Goal: Task Accomplishment & Management: Manage account settings

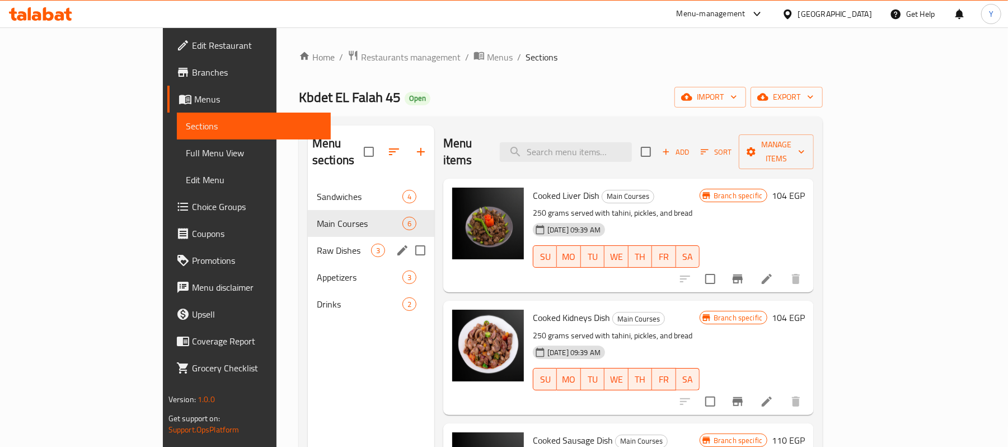
click at [318, 241] on div "Raw Dishes 3" at bounding box center [371, 250] width 126 height 27
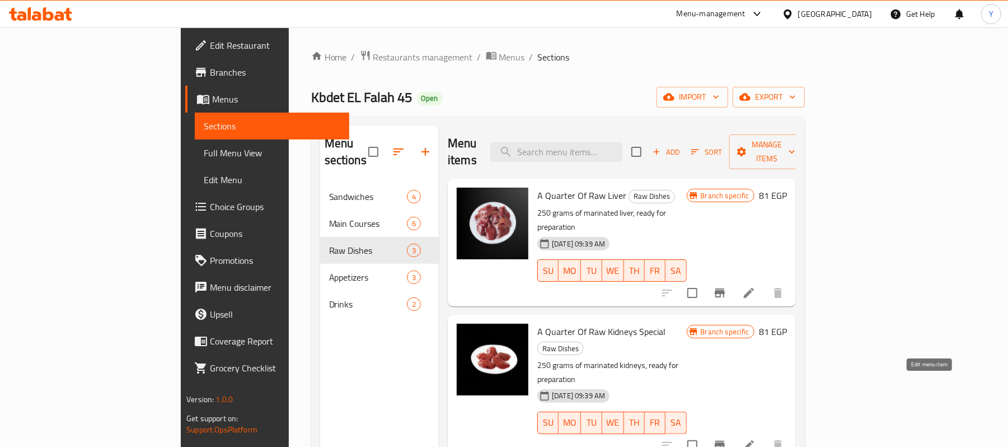
click at [755, 438] on icon at bounding box center [748, 444] width 13 height 13
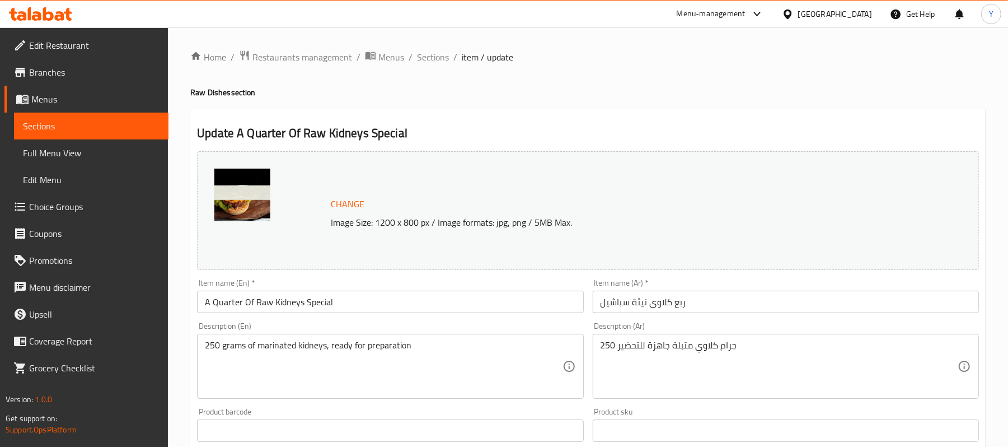
click at [649, 299] on input "ربع كلاوى نيئة سباشيل" at bounding box center [786, 301] width 386 height 22
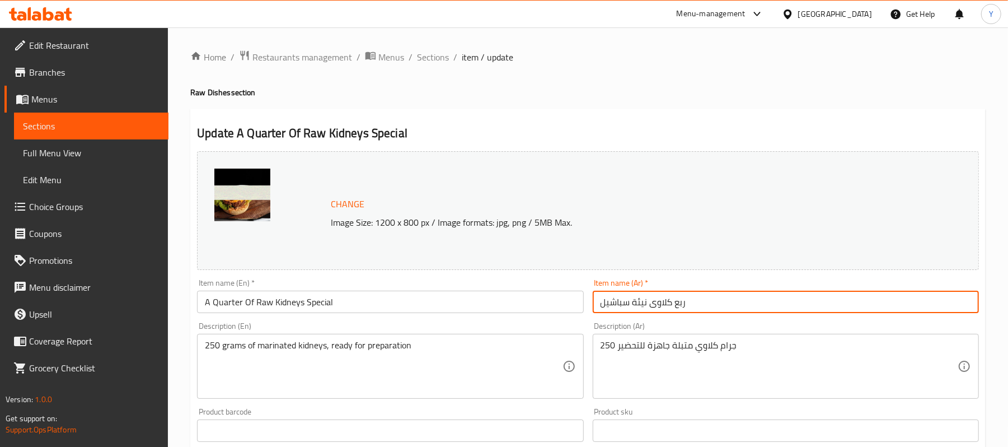
click at [649, 299] on input "ربع كلاوى نيئة سباشيل" at bounding box center [786, 301] width 386 height 22
paste input "ني"
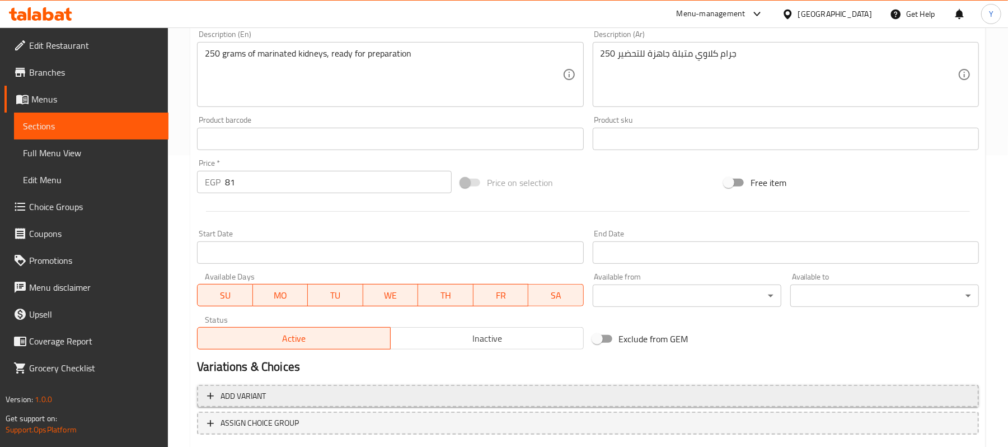
scroll to position [359, 0]
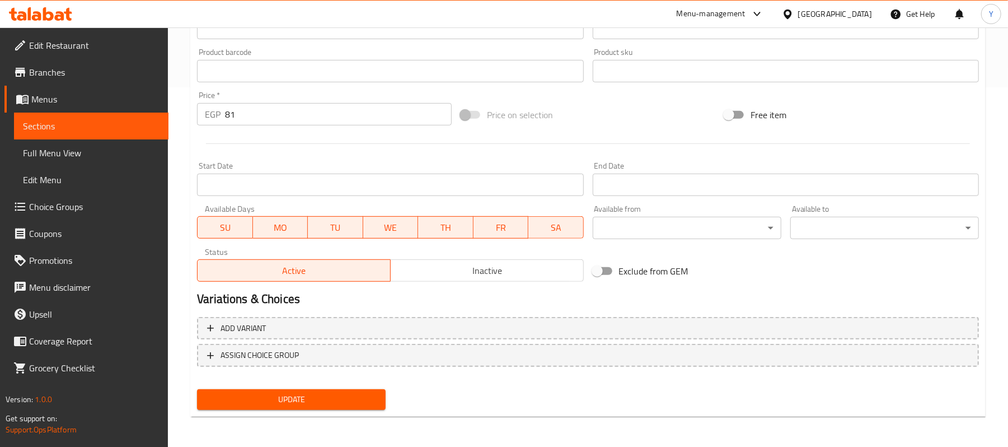
type input "ربع كلاوي ني"
click at [335, 410] on div "Update" at bounding box center [292, 399] width 198 height 30
click at [341, 385] on div "Update" at bounding box center [292, 399] width 198 height 30
click at [341, 389] on button "Update" at bounding box center [291, 399] width 189 height 21
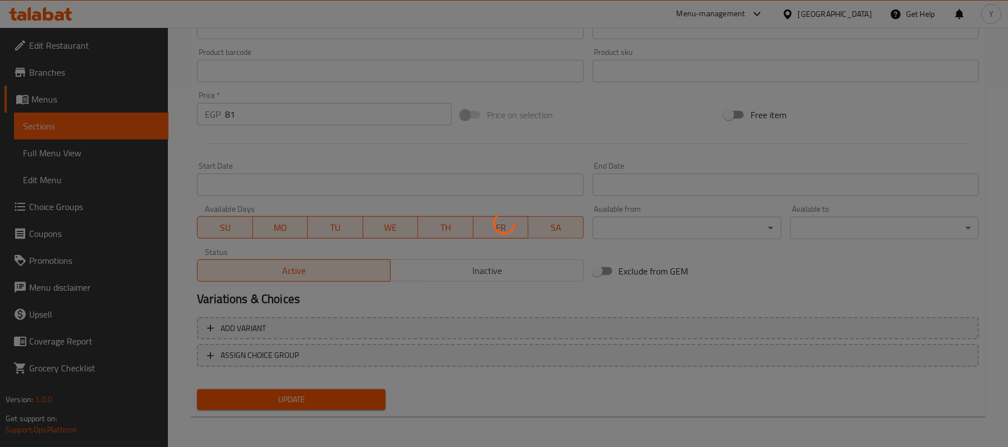
scroll to position [0, 0]
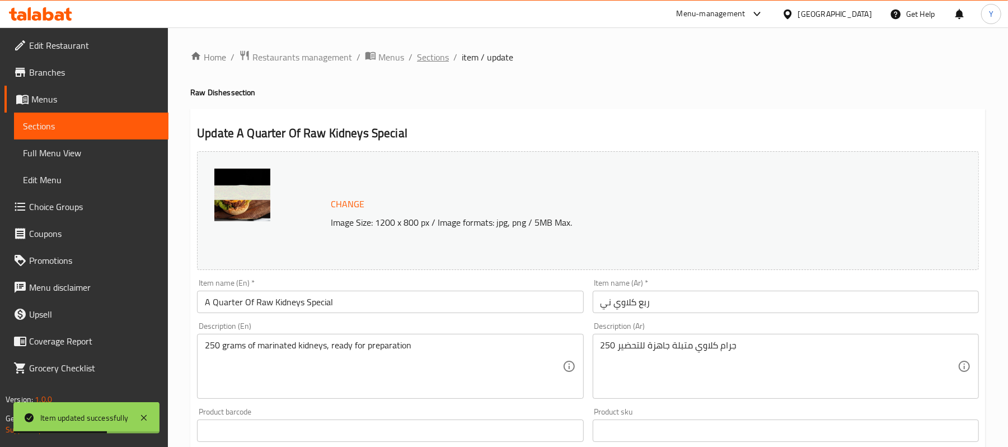
click at [421, 60] on span "Sections" at bounding box center [433, 56] width 32 height 13
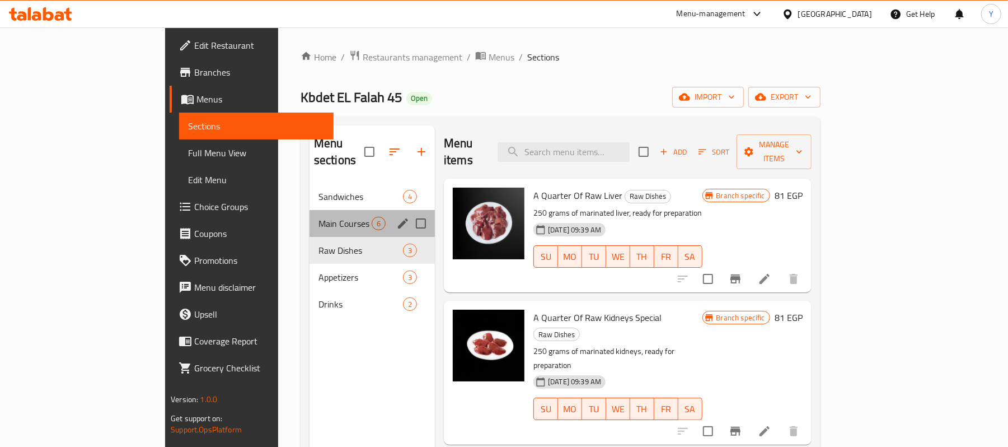
click at [309, 210] on div "Main Courses 6" at bounding box center [371, 223] width 125 height 27
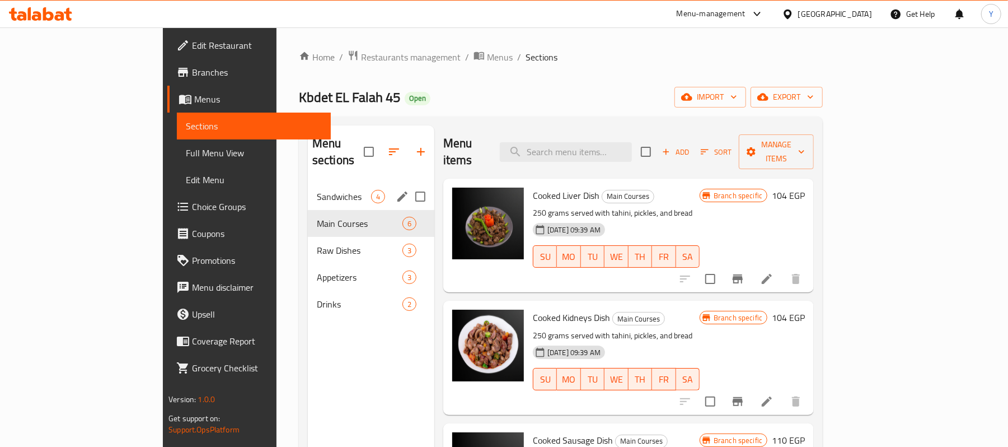
click at [308, 187] on div "Sandwiches 4" at bounding box center [371, 196] width 126 height 27
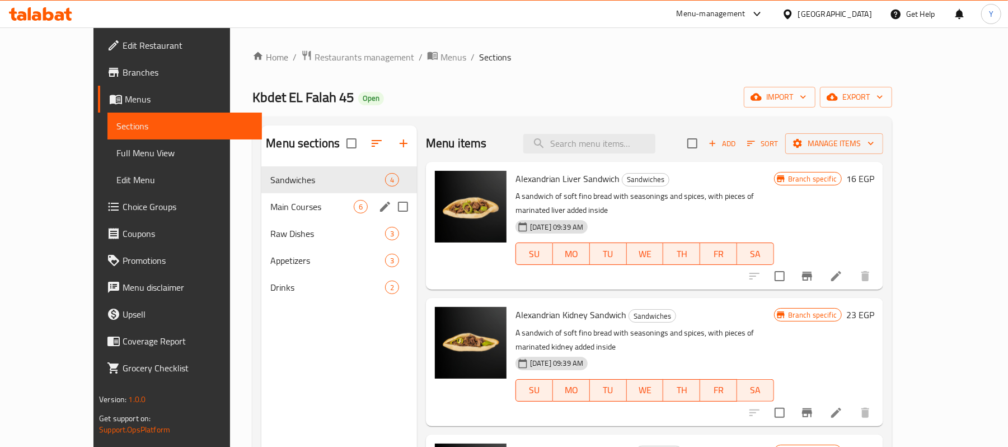
click at [288, 222] on div "Raw Dishes 3" at bounding box center [339, 233] width 156 height 27
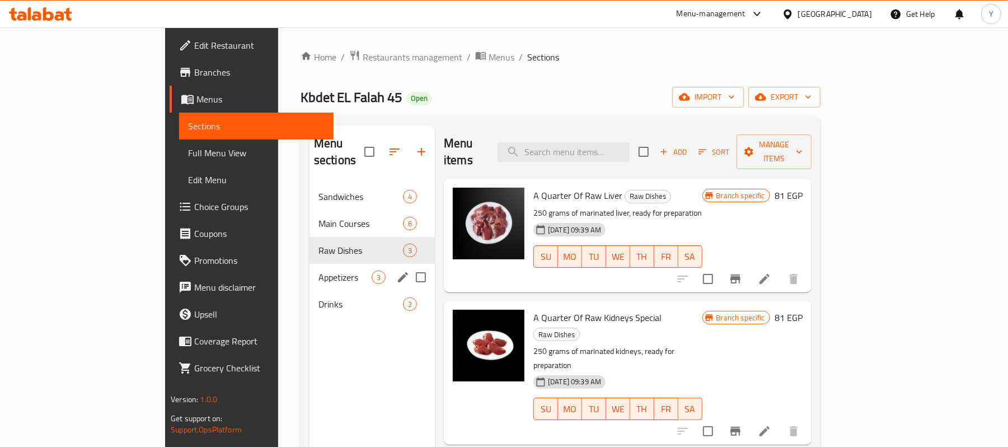
click at [309, 264] on div "Appetizers 3" at bounding box center [371, 277] width 125 height 27
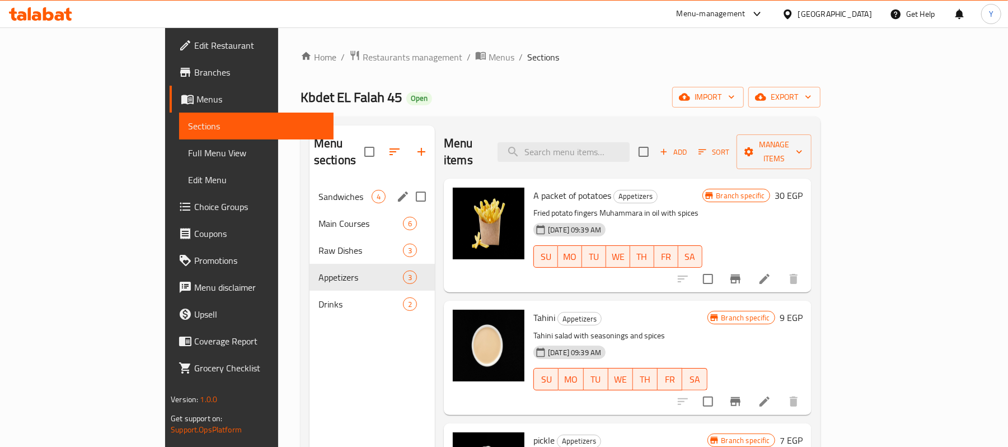
click at [309, 183] on div "Sandwiches 4" at bounding box center [371, 196] width 125 height 27
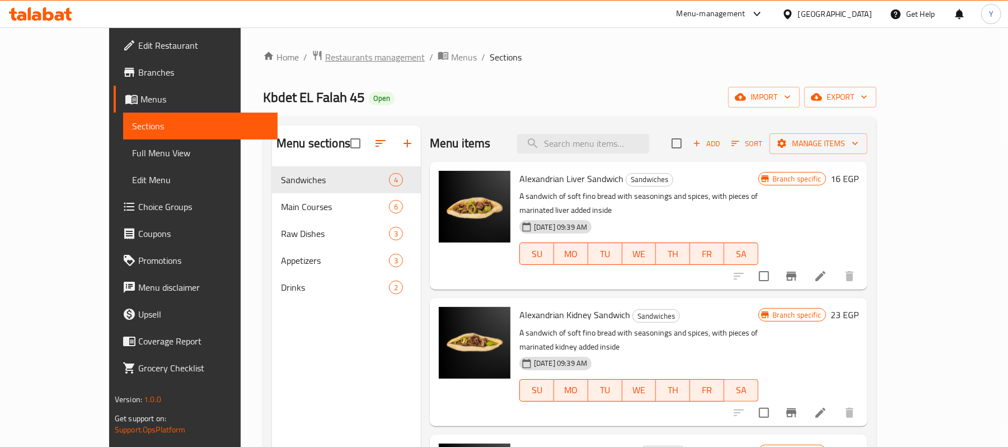
click at [325, 62] on span "Restaurants management" at bounding box center [375, 56] width 100 height 13
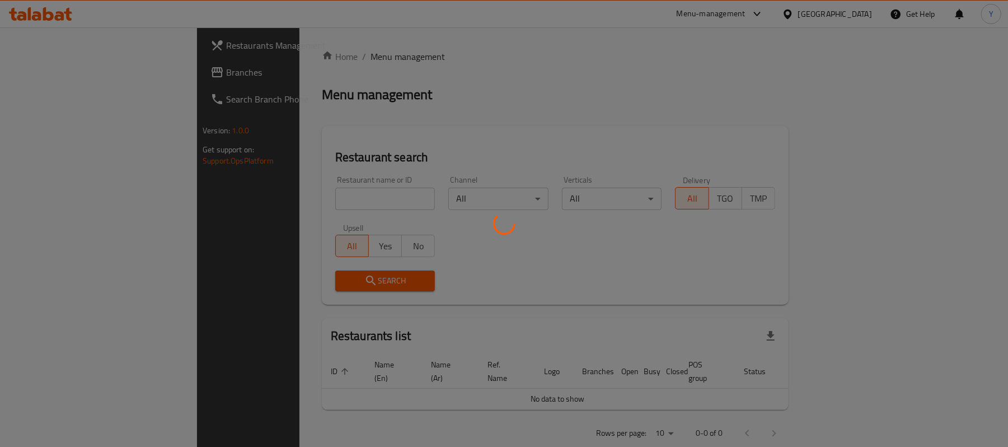
click at [291, 191] on div at bounding box center [504, 223] width 1008 height 447
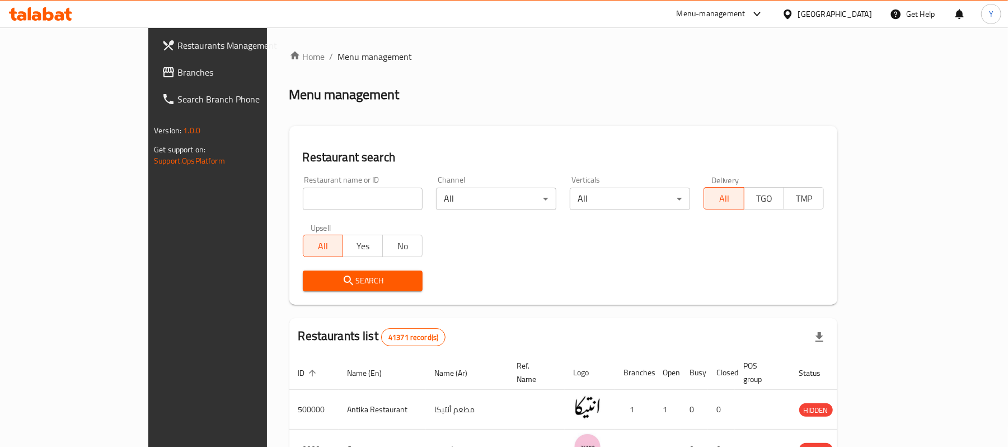
click at [303, 191] on input "search" at bounding box center [363, 198] width 120 height 22
click button "Search" at bounding box center [363, 280] width 120 height 21
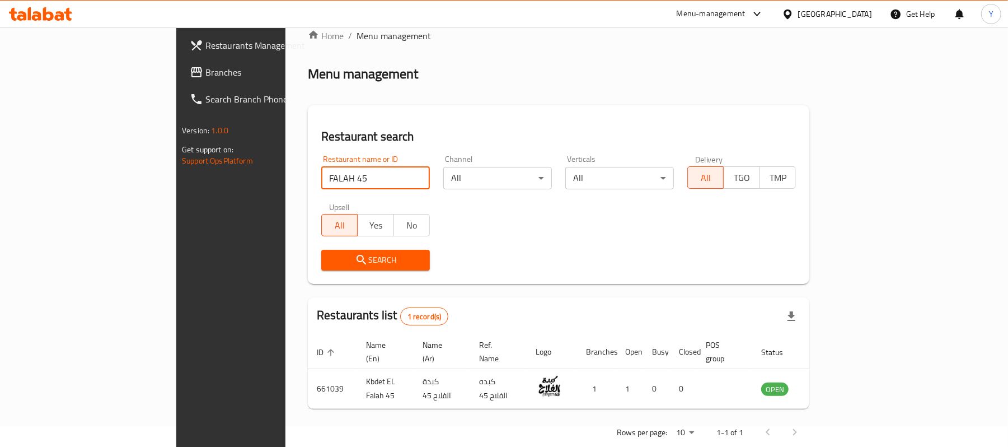
scroll to position [31, 0]
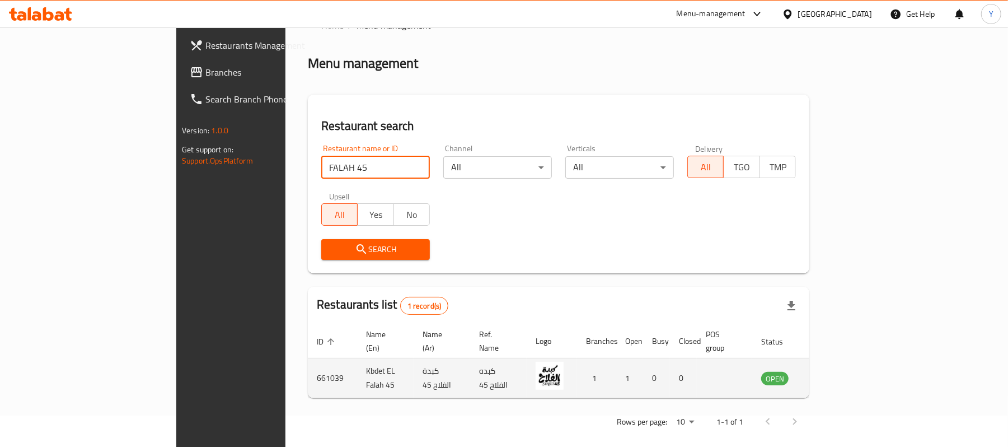
click at [357, 358] on td "Kbdet EL Falah 45" at bounding box center [385, 378] width 57 height 40
copy td "Kbdet EL Falah 45"
click at [308, 362] on td "661039" at bounding box center [332, 378] width 49 height 40
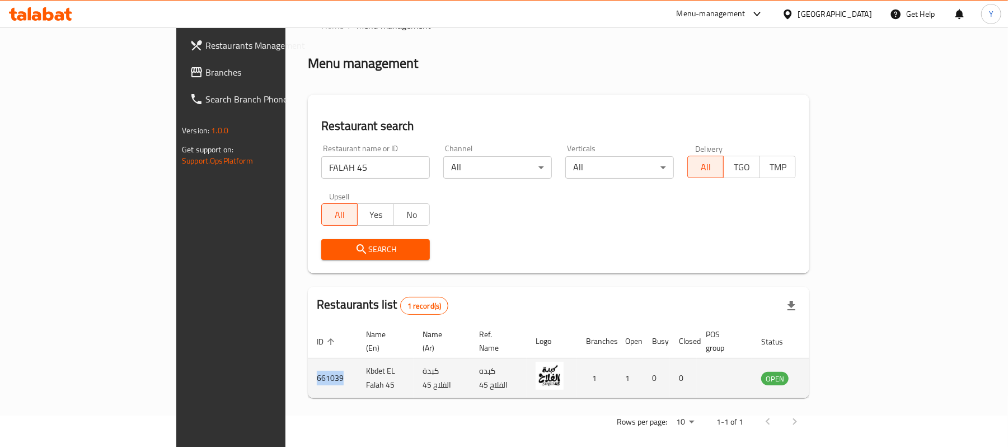
click at [308, 362] on td "661039" at bounding box center [332, 378] width 49 height 40
copy td "661039"
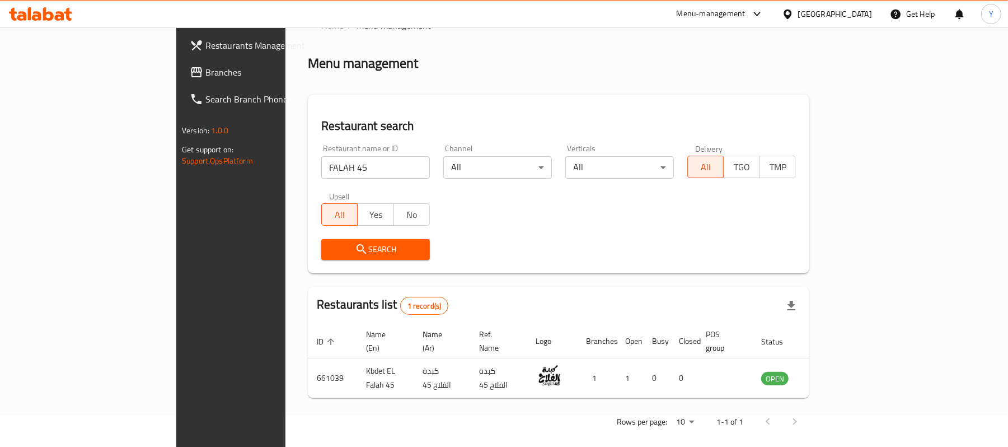
click at [321, 170] on input "FALAH 45" at bounding box center [375, 167] width 109 height 22
type input "KABSA W"
click button "Search" at bounding box center [375, 249] width 109 height 21
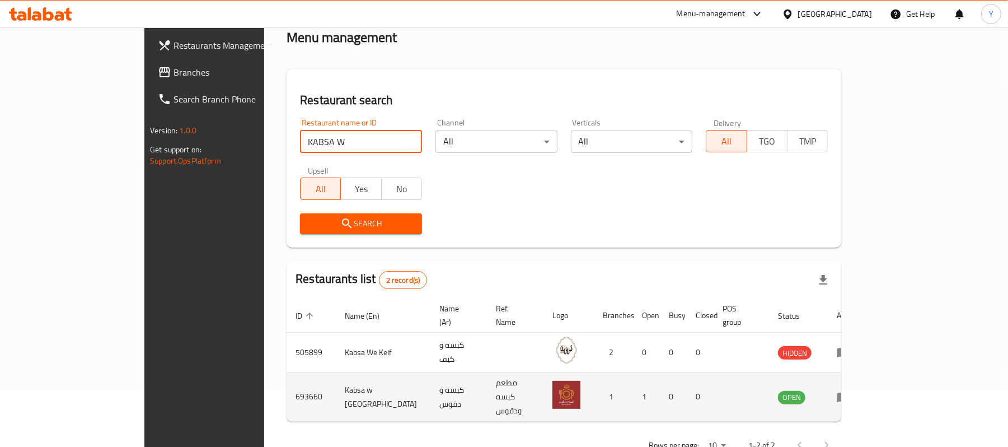
scroll to position [71, 0]
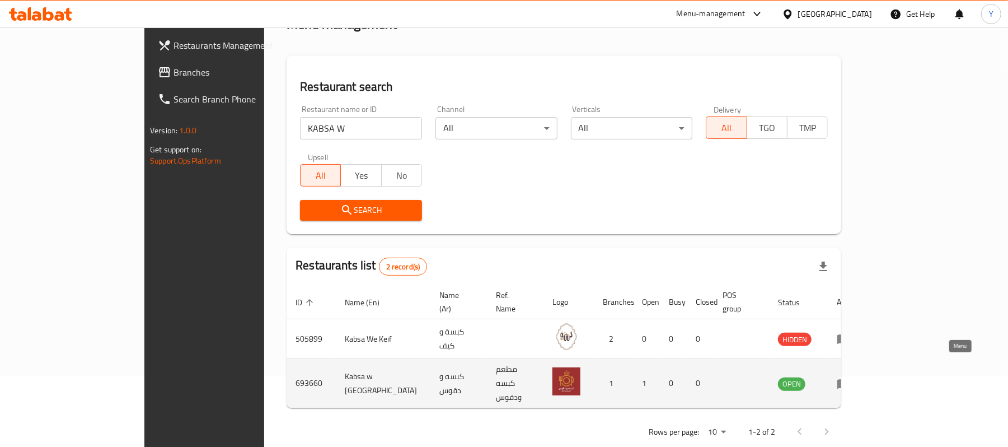
click at [857, 377] on link "enhanced table" at bounding box center [847, 383] width 21 height 13
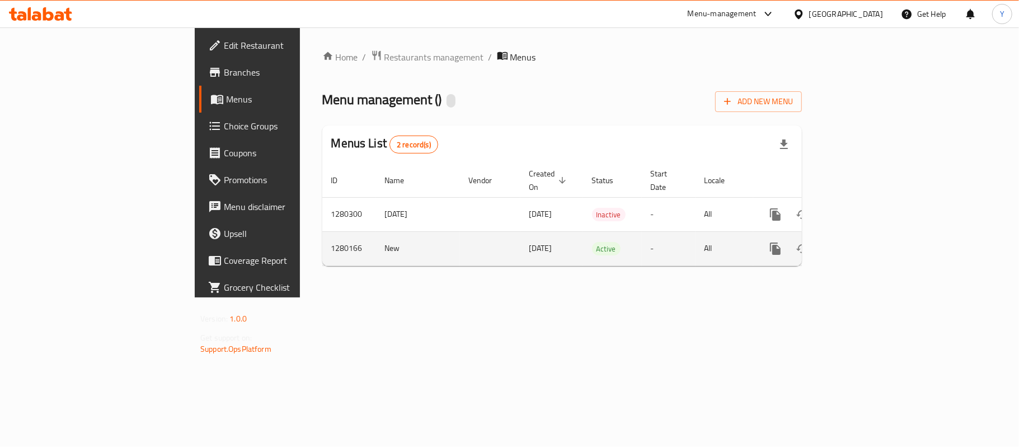
click at [879, 233] on td "enhanced table" at bounding box center [815, 248] width 125 height 34
click at [870, 236] on link "enhanced table" at bounding box center [856, 248] width 27 height 27
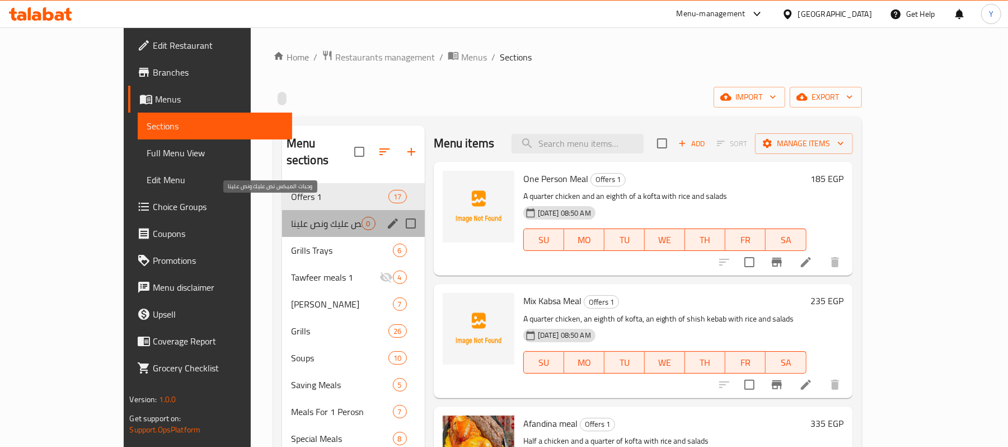
click at [306, 217] on span "وجبات الميكس نص عليك ونص علينا" at bounding box center [326, 223] width 71 height 13
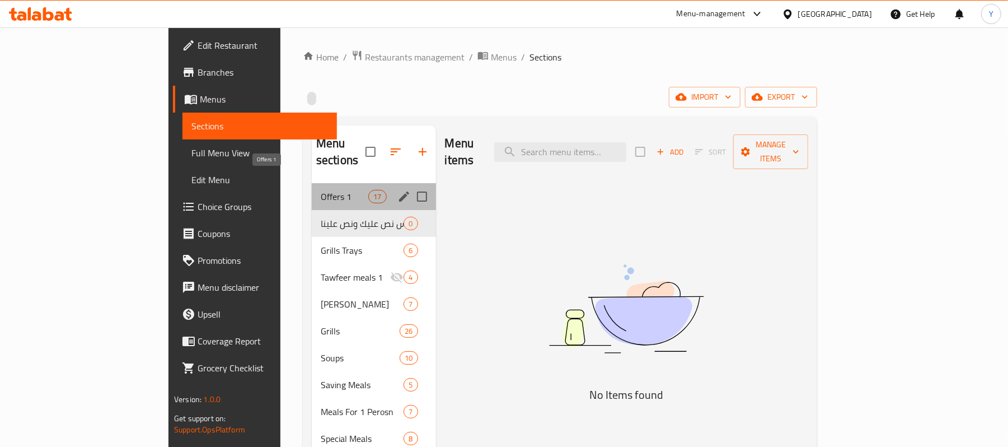
click at [321, 190] on span "Offers 1" at bounding box center [345, 196] width 48 height 13
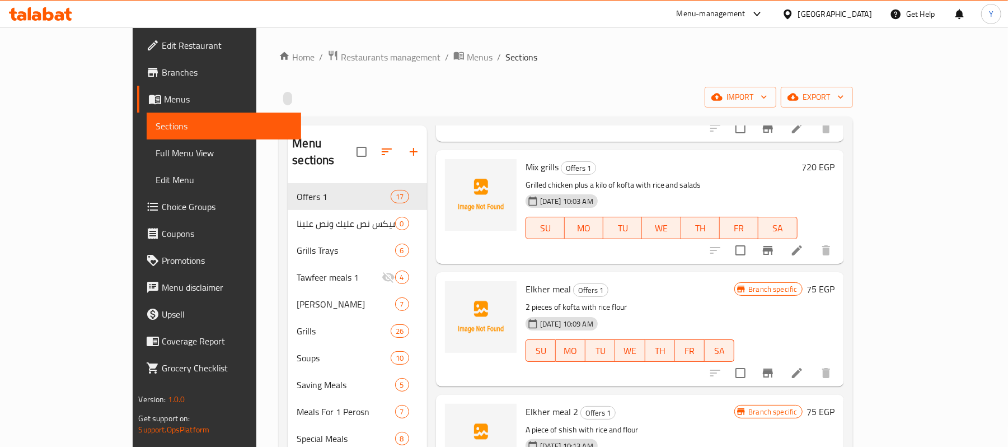
scroll to position [1426, 0]
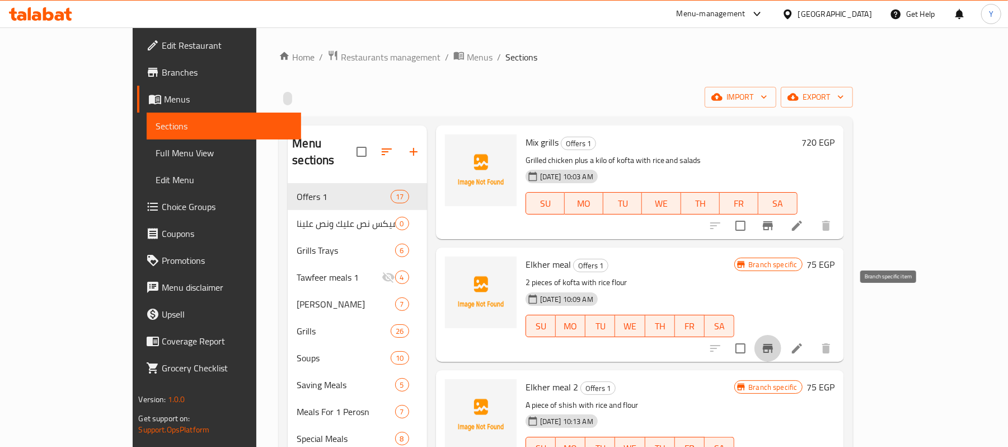
click at [773, 344] on icon "Branch-specific-item" at bounding box center [768, 348] width 10 height 9
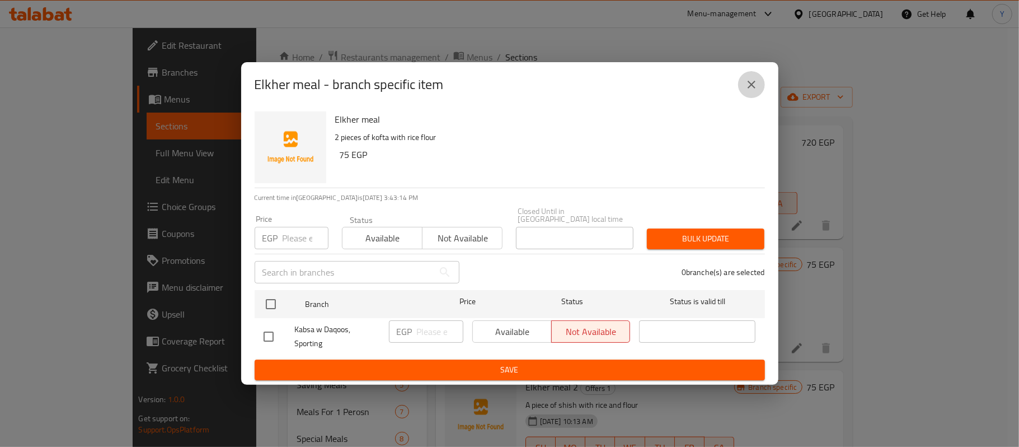
click at [739, 87] on button "close" at bounding box center [751, 84] width 27 height 27
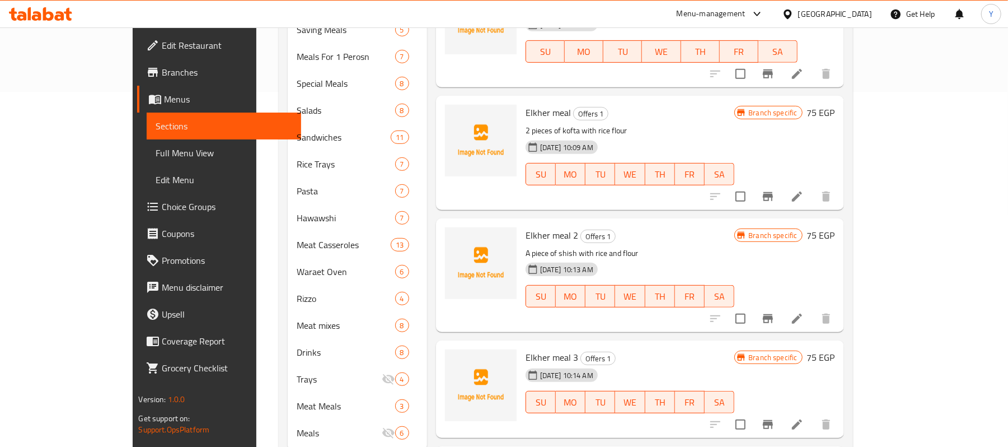
scroll to position [1202, 0]
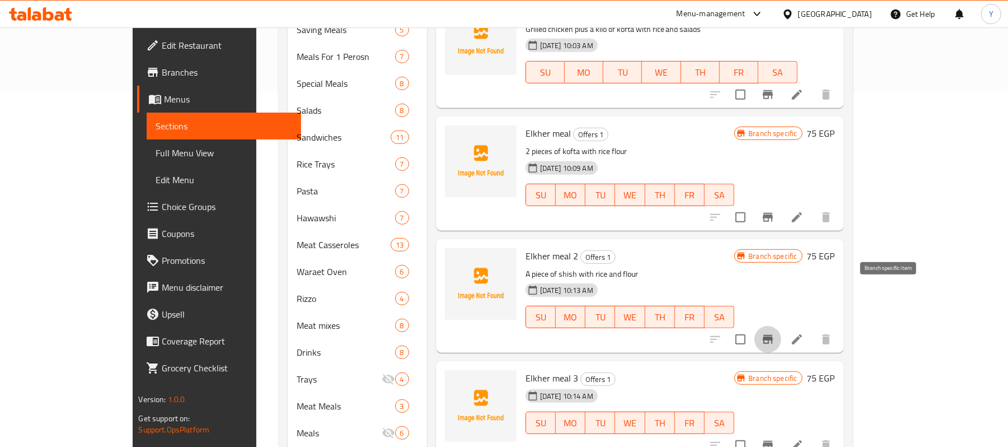
click at [781, 326] on button "Branch-specific-item" at bounding box center [767, 339] width 27 height 27
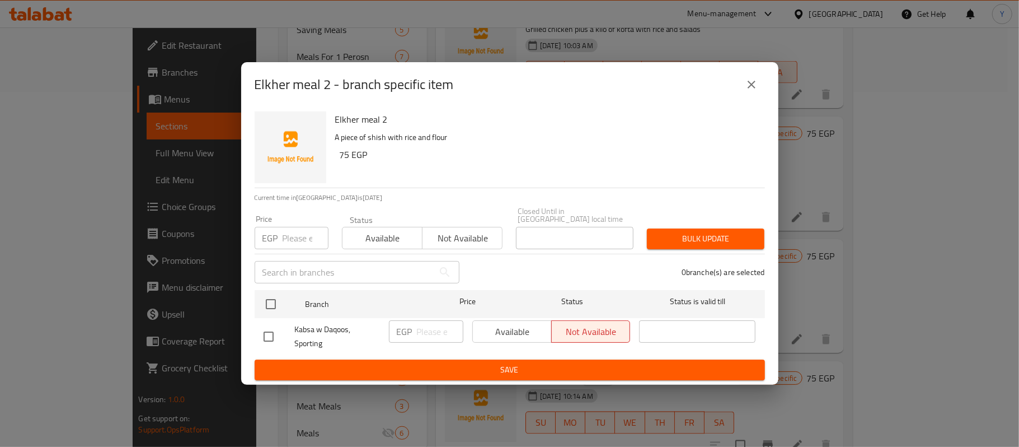
click at [760, 90] on button "close" at bounding box center [751, 84] width 27 height 27
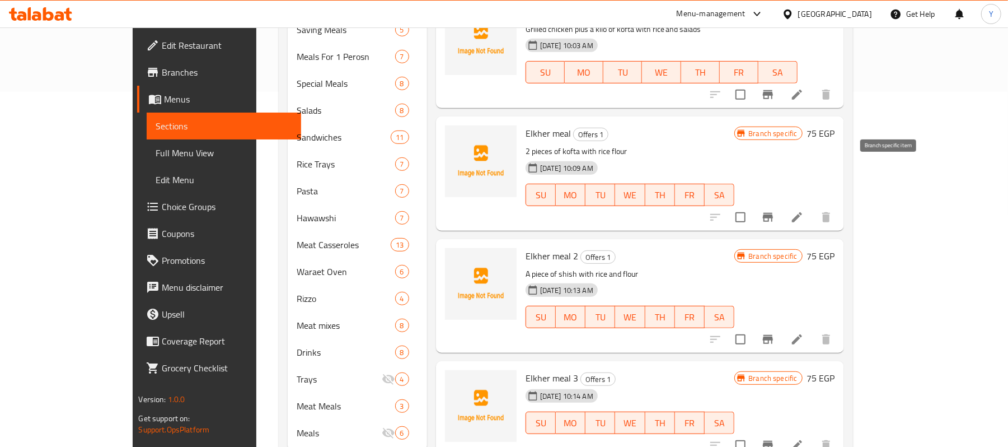
click at [774, 210] on icon "Branch-specific-item" at bounding box center [767, 216] width 13 height 13
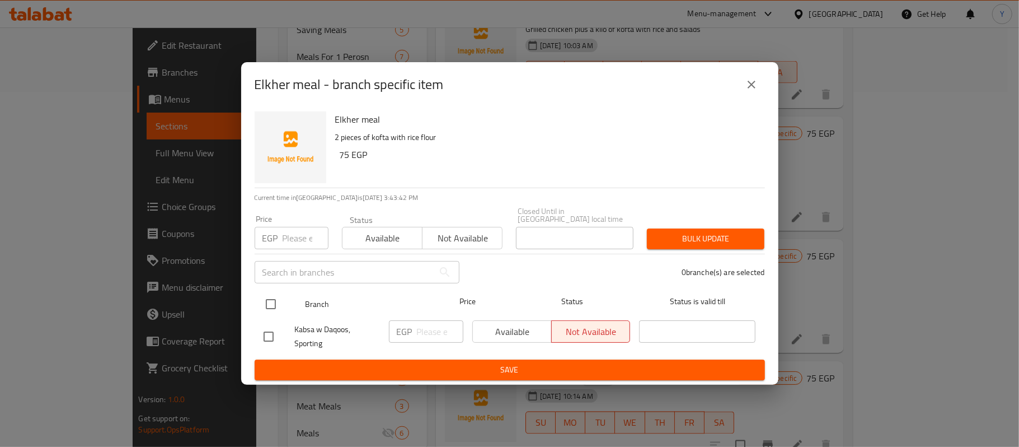
click at [260, 292] on input "checkbox" at bounding box center [271, 304] width 24 height 24
checkbox input "true"
click at [526, 330] on span "Available" at bounding box center [512, 331] width 70 height 16
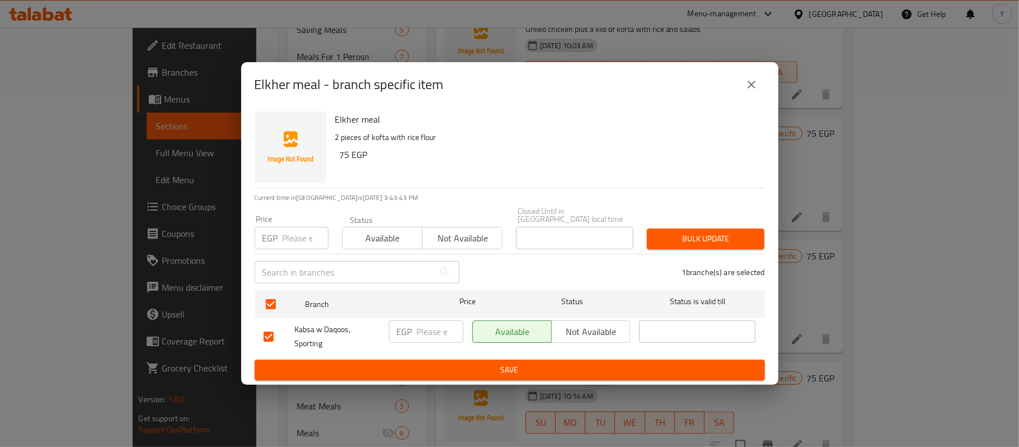
click at [528, 359] on button "Save" at bounding box center [510, 369] width 510 height 21
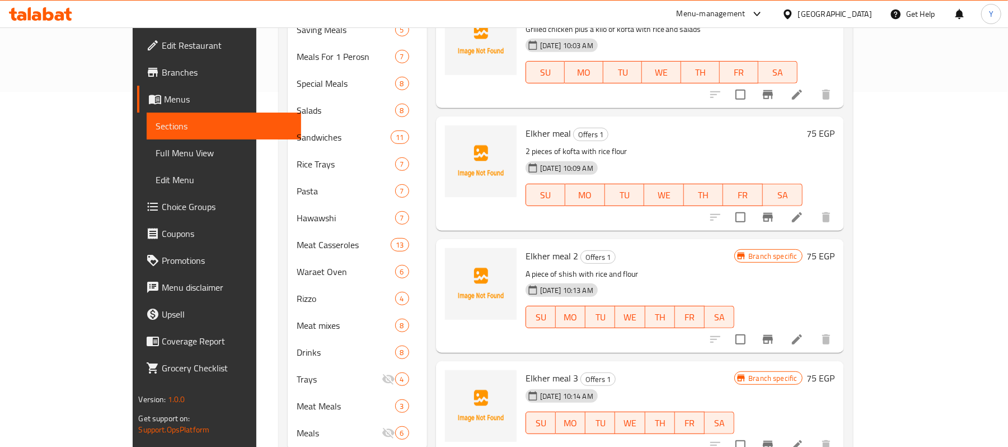
scroll to position [978, 0]
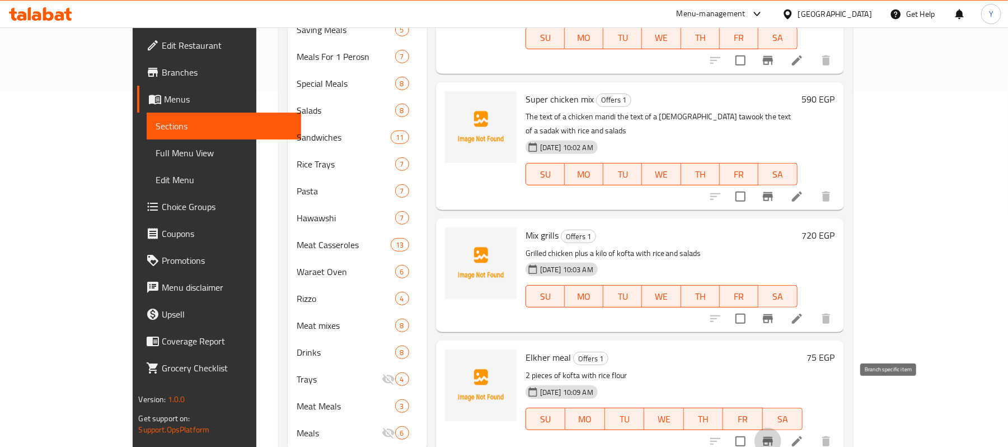
click at [774, 434] on icon "Branch-specific-item" at bounding box center [767, 440] width 13 height 13
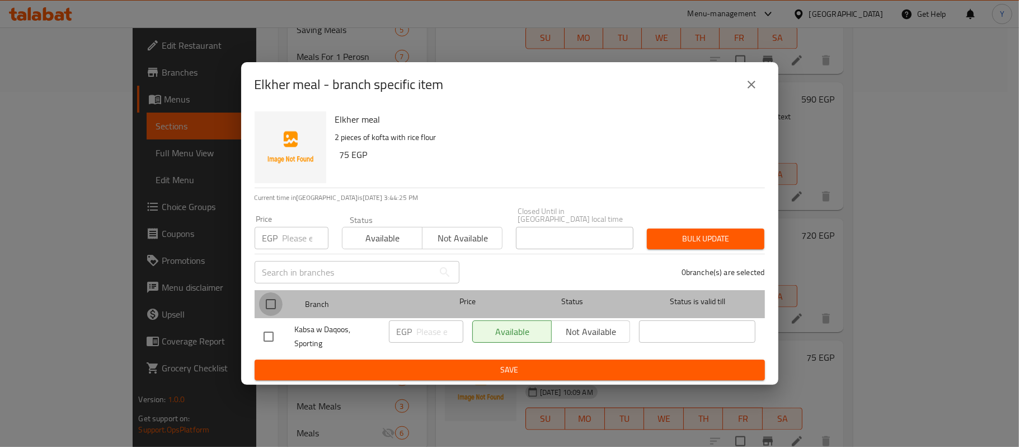
click at [279, 293] on input "checkbox" at bounding box center [271, 304] width 24 height 24
checkbox input "true"
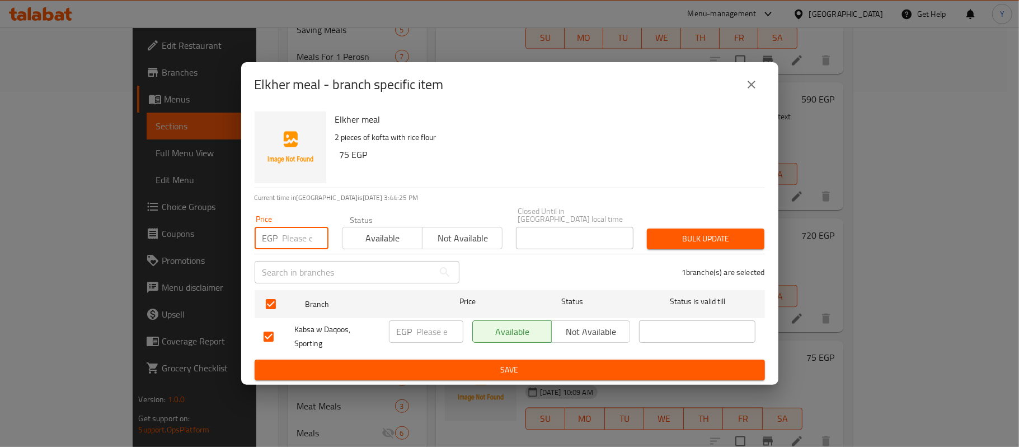
click at [285, 233] on input "number" at bounding box center [306, 238] width 46 height 22
type input "8"
click at [292, 232] on input "number" at bounding box center [306, 238] width 46 height 22
type input "105"
click at [665, 222] on div "Bulk update" at bounding box center [705, 239] width 131 height 34
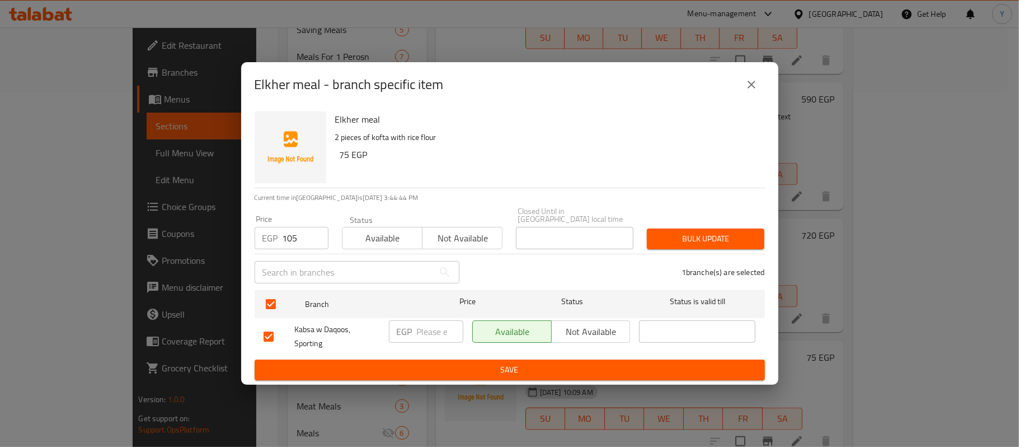
click at [665, 222] on div "Bulk update" at bounding box center [705, 239] width 131 height 34
click at [665, 228] on button "Bulk update" at bounding box center [706, 238] width 118 height 21
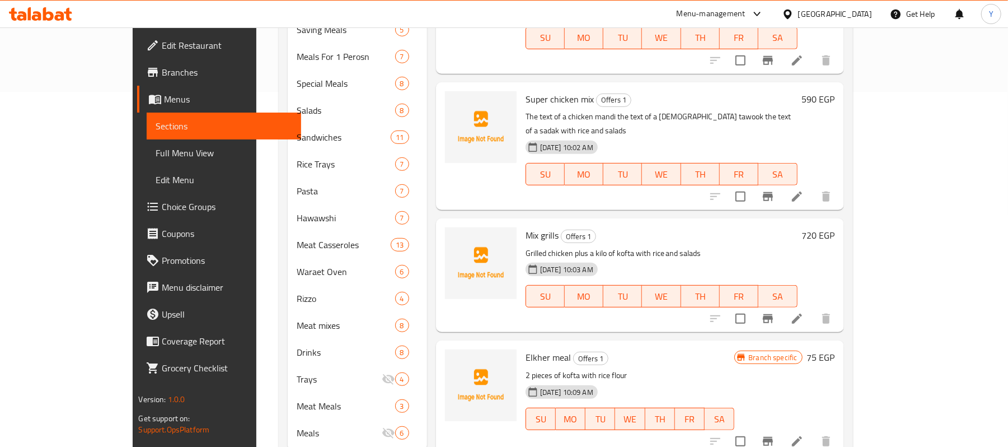
scroll to position [1202, 0]
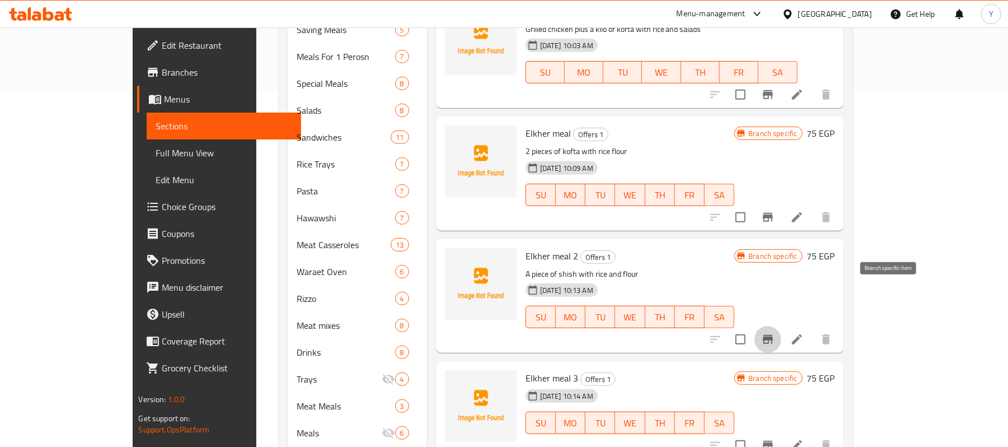
click at [774, 332] on icon "Branch-specific-item" at bounding box center [767, 338] width 13 height 13
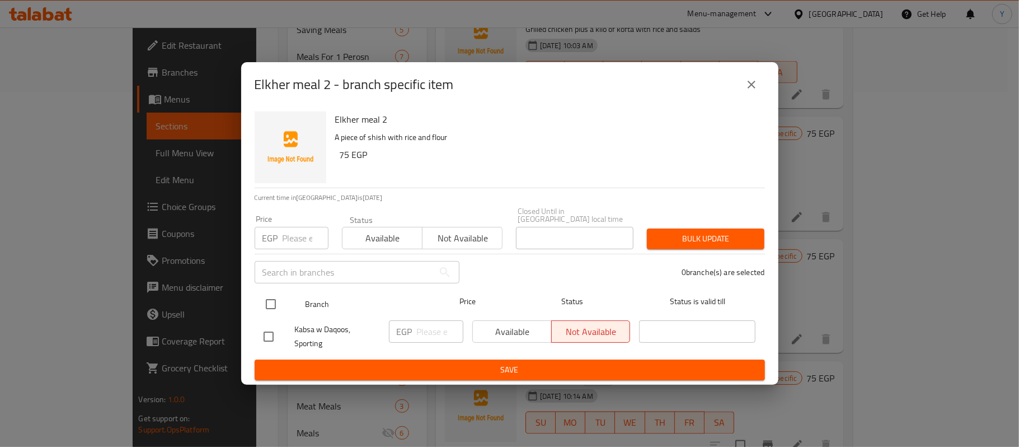
click at [269, 303] on input "checkbox" at bounding box center [271, 304] width 24 height 24
checkbox input "true"
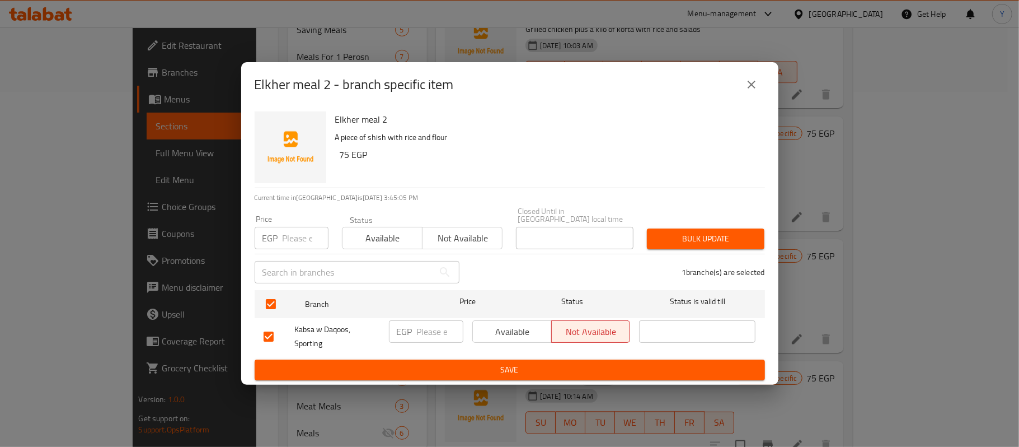
click at [289, 236] on input "number" at bounding box center [306, 238] width 46 height 22
type input "105"
click at [522, 341] on div "Available Not available" at bounding box center [551, 336] width 167 height 41
click at [522, 330] on span "Available" at bounding box center [512, 331] width 70 height 16
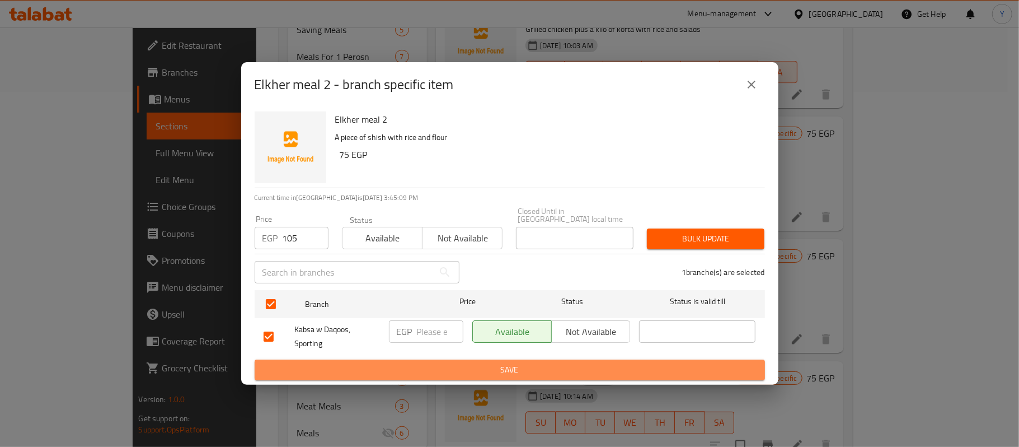
click at [523, 363] on span "Save" at bounding box center [510, 370] width 492 height 14
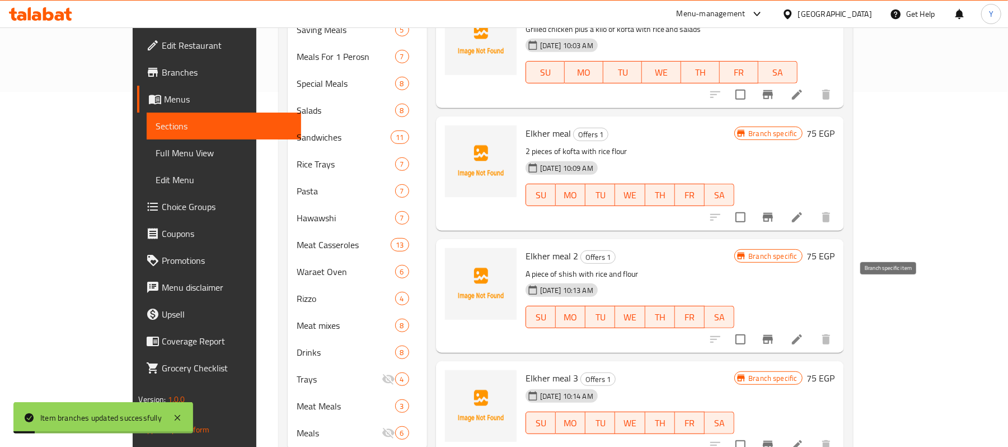
click at [774, 332] on icon "Branch-specific-item" at bounding box center [767, 338] width 13 height 13
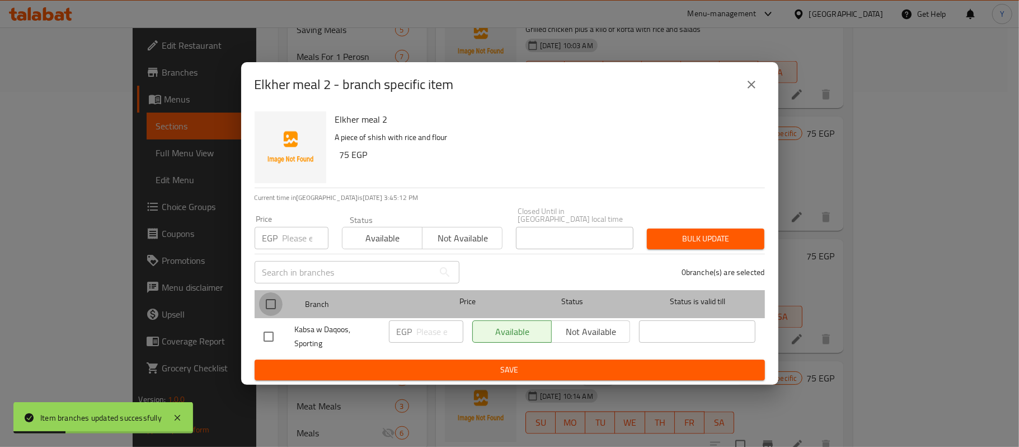
click at [274, 294] on input "checkbox" at bounding box center [271, 304] width 24 height 24
checkbox input "true"
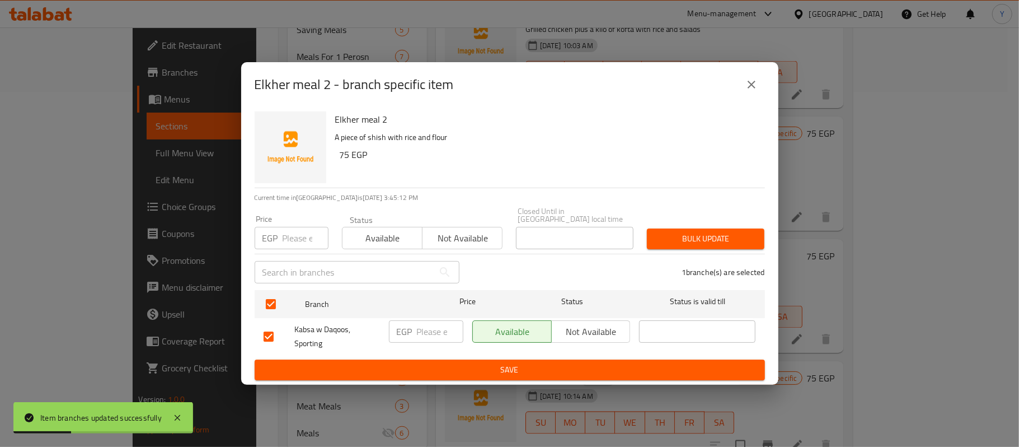
click at [287, 235] on input "number" at bounding box center [306, 238] width 46 height 22
type input "105"
click at [689, 242] on button "Bulk update" at bounding box center [706, 238] width 118 height 21
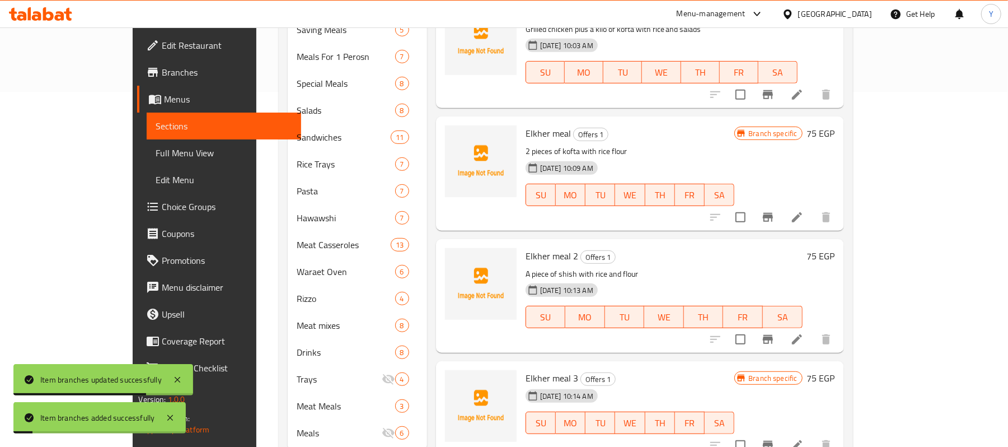
click at [781, 431] on button "Branch-specific-item" at bounding box center [767, 444] width 27 height 27
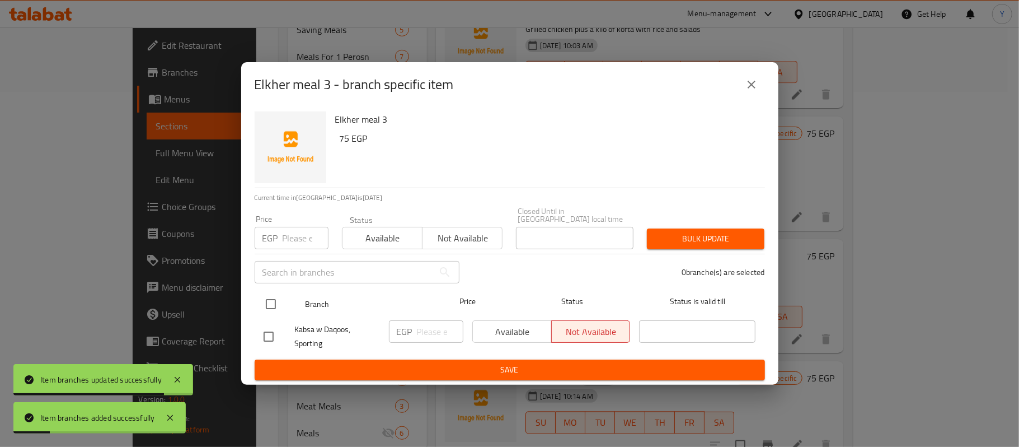
click at [265, 298] on input "checkbox" at bounding box center [271, 304] width 24 height 24
checkbox input "true"
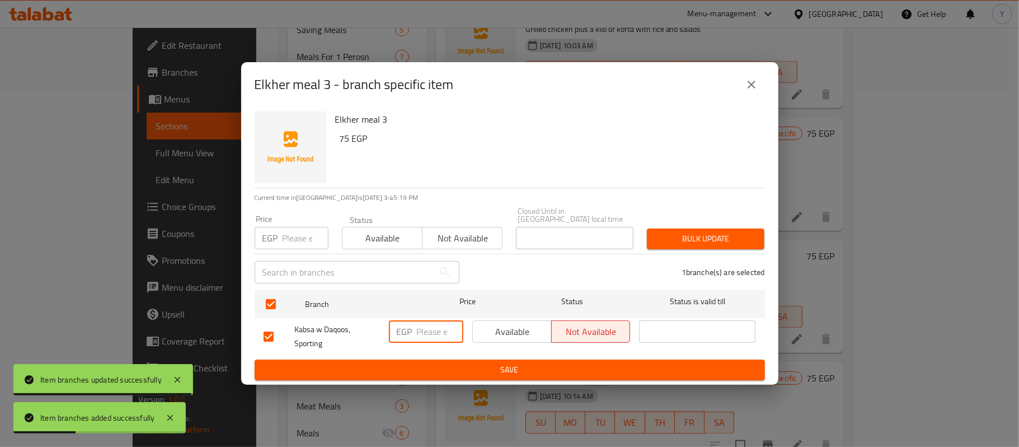
click at [422, 325] on input "number" at bounding box center [440, 331] width 46 height 22
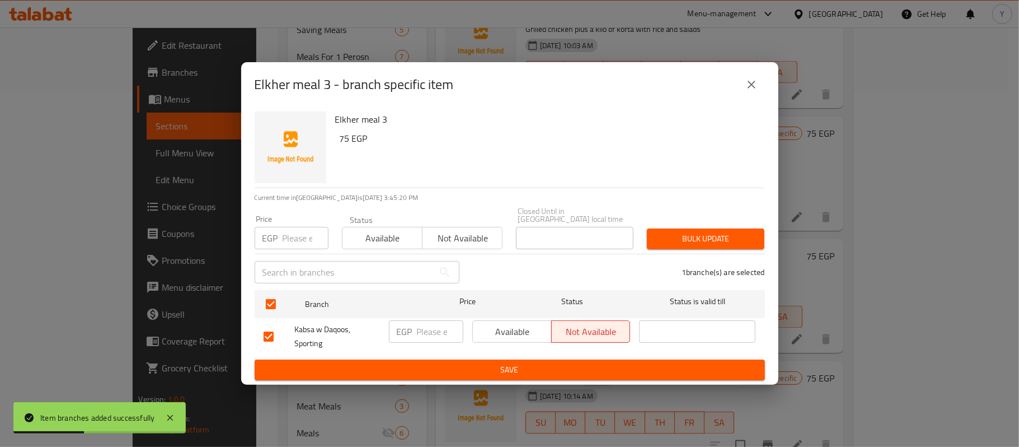
click at [269, 233] on p "EGP" at bounding box center [270, 237] width 16 height 13
click at [290, 233] on input "number" at bounding box center [306, 238] width 46 height 22
type input "105"
click at [526, 320] on button "Available" at bounding box center [511, 331] width 79 height 22
click at [674, 232] on span "Bulk update" at bounding box center [706, 239] width 100 height 14
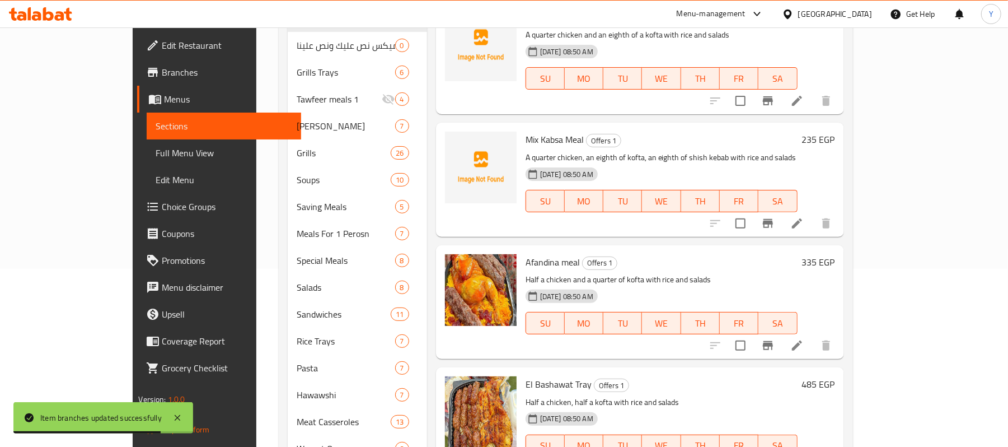
scroll to position [0, 0]
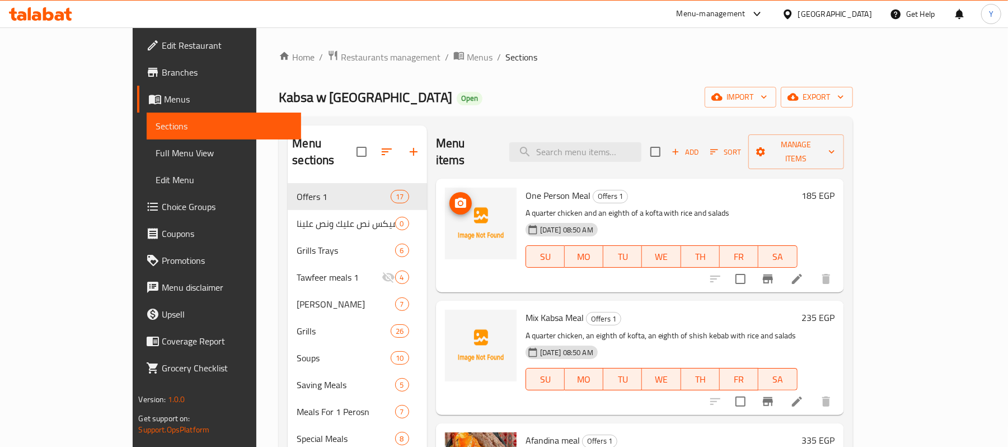
click at [454, 196] on icon "upload picture" at bounding box center [460, 202] width 13 height 13
click at [449, 318] on span "upload picture" at bounding box center [460, 324] width 22 height 13
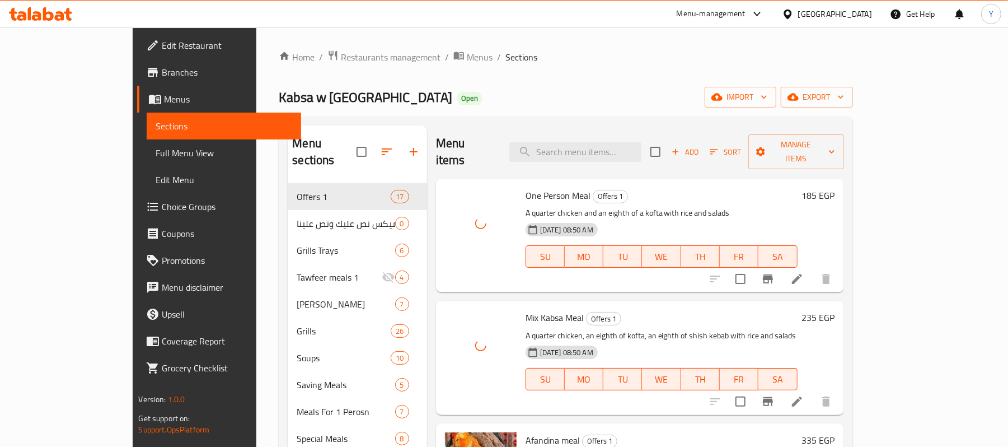
scroll to position [224, 0]
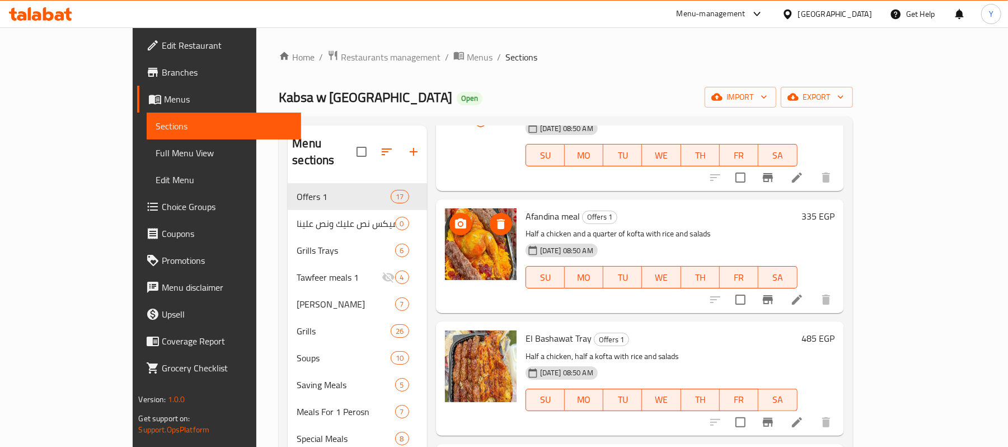
click at [455, 218] on icon "upload picture" at bounding box center [460, 223] width 11 height 10
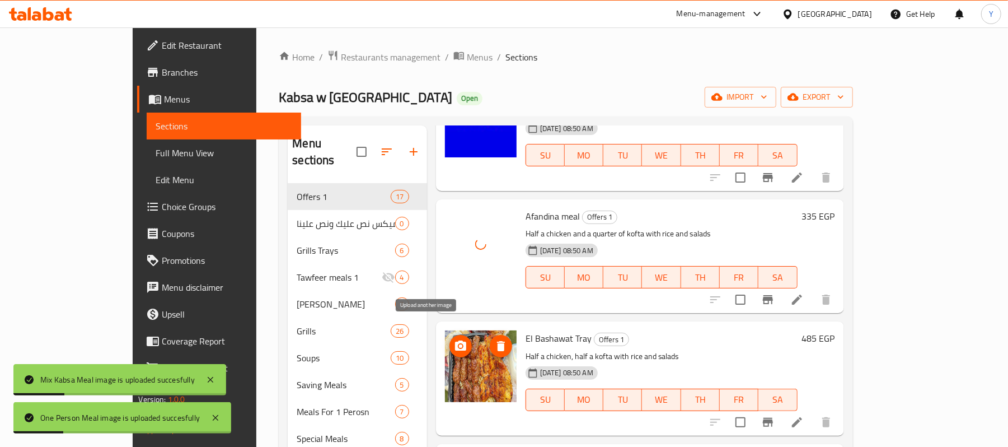
click at [455, 340] on icon "upload picture" at bounding box center [460, 345] width 11 height 10
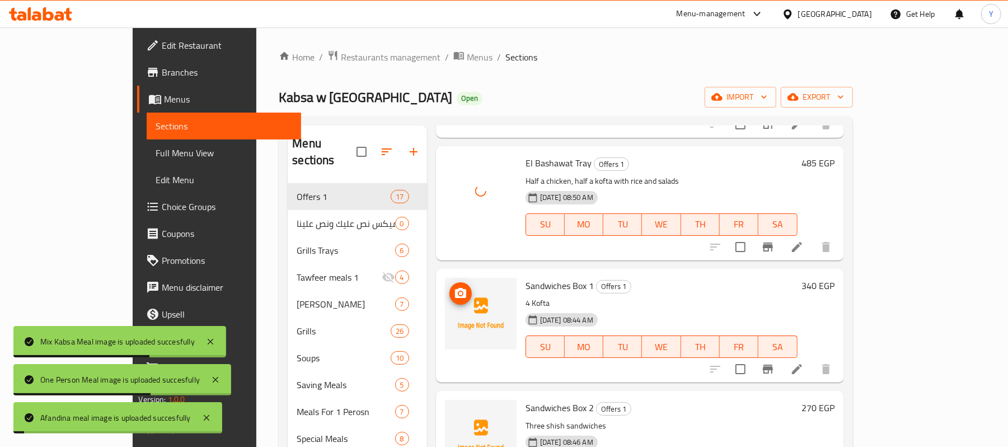
scroll to position [448, 0]
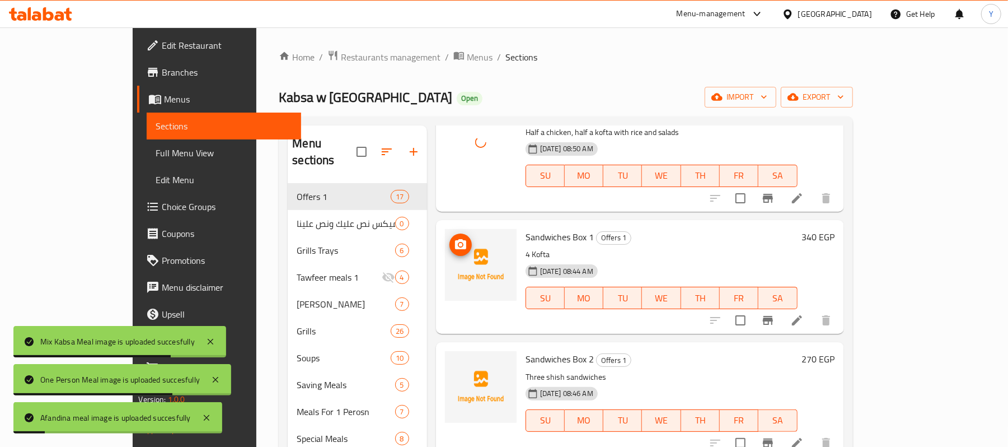
click at [455, 239] on icon "upload picture" at bounding box center [460, 244] width 11 height 10
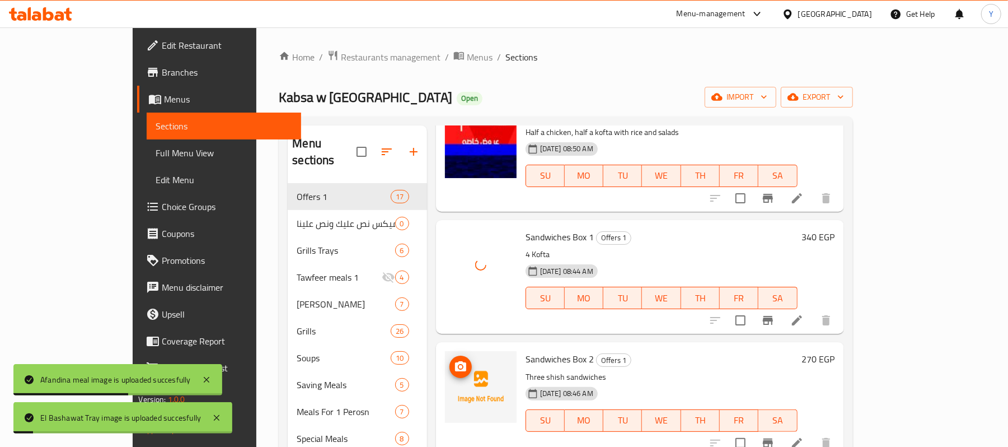
click at [445, 362] on img at bounding box center [481, 387] width 72 height 72
click at [454, 360] on icon "upload picture" at bounding box center [460, 366] width 13 height 13
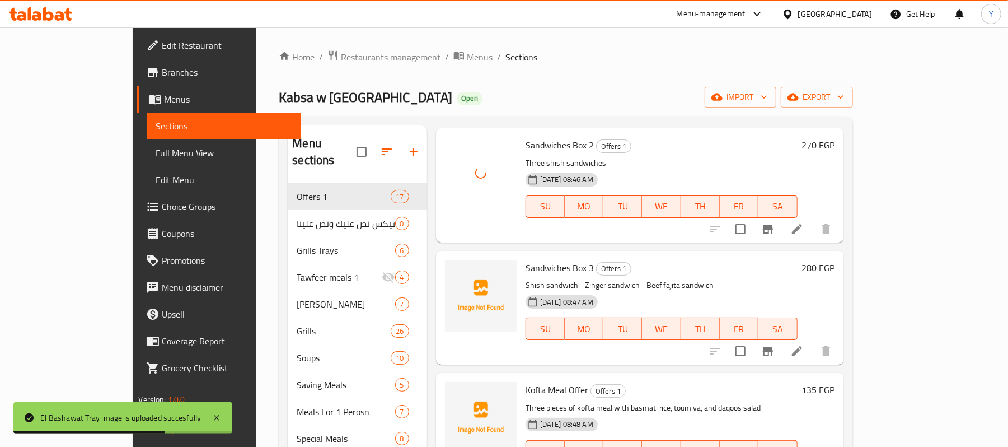
scroll to position [672, 0]
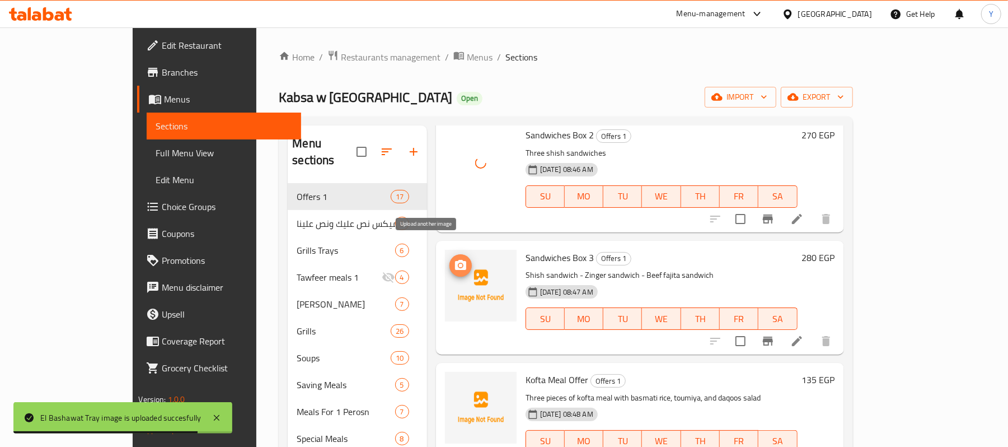
click at [449, 259] on span "upload picture" at bounding box center [460, 265] width 22 height 13
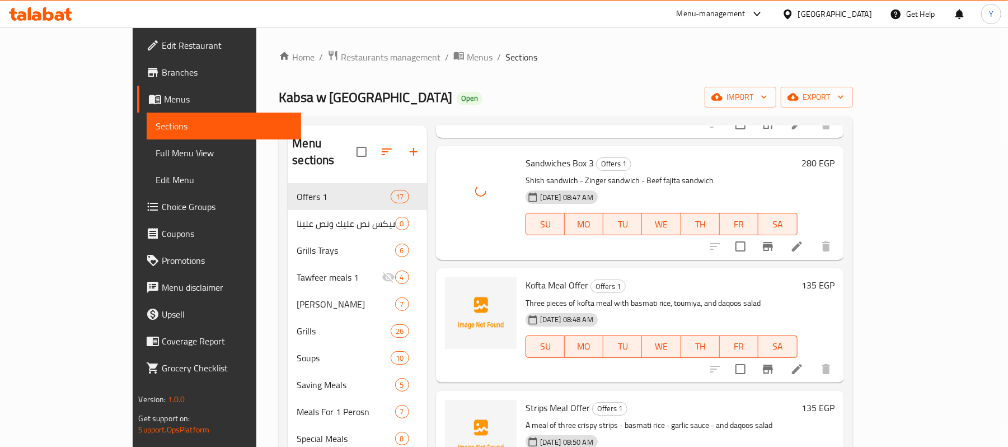
scroll to position [895, 0]
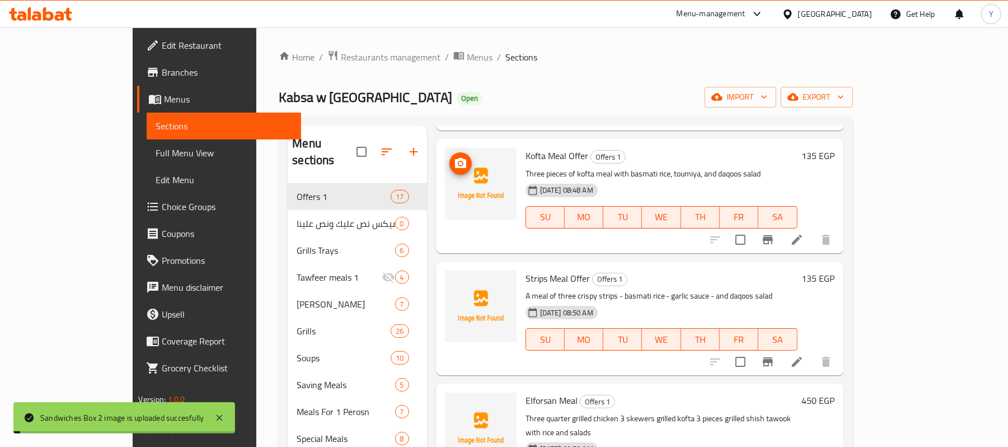
click at [449, 157] on button "upload picture" at bounding box center [460, 163] width 22 height 22
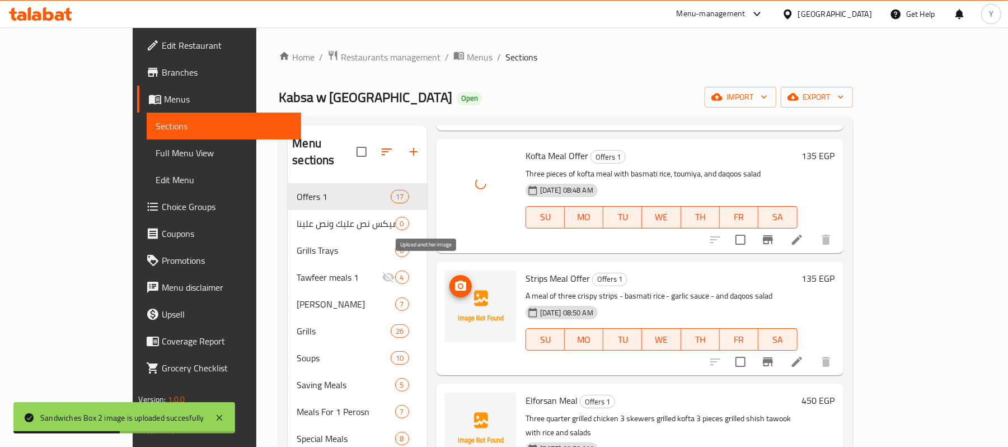
click at [454, 279] on icon "upload picture" at bounding box center [460, 285] width 13 height 13
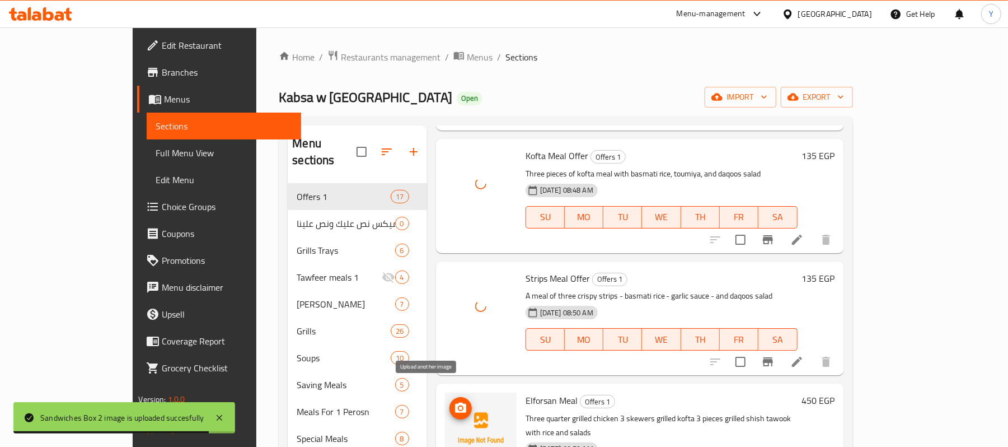
click at [454, 401] on icon "upload picture" at bounding box center [460, 407] width 13 height 13
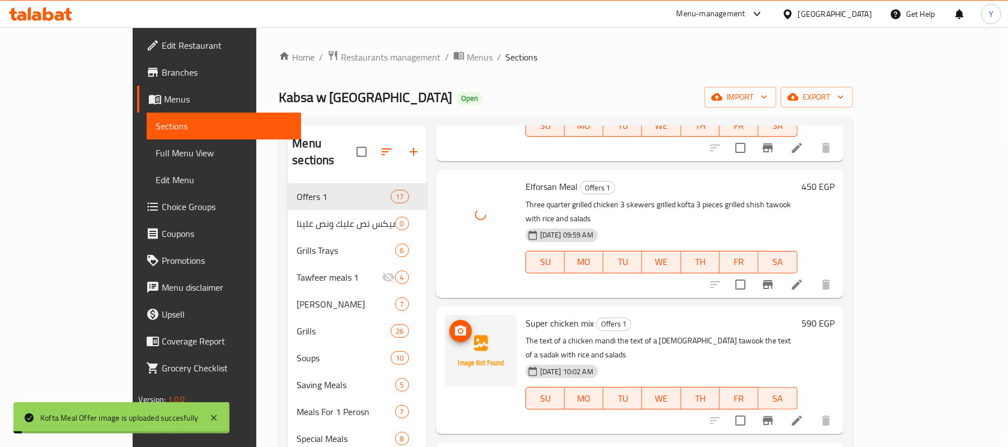
scroll to position [1119, 0]
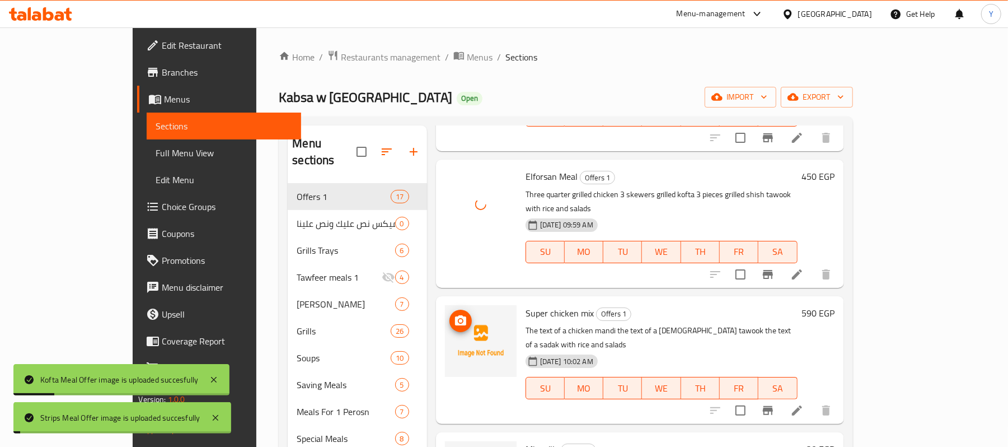
click at [454, 314] on icon "upload picture" at bounding box center [460, 320] width 13 height 13
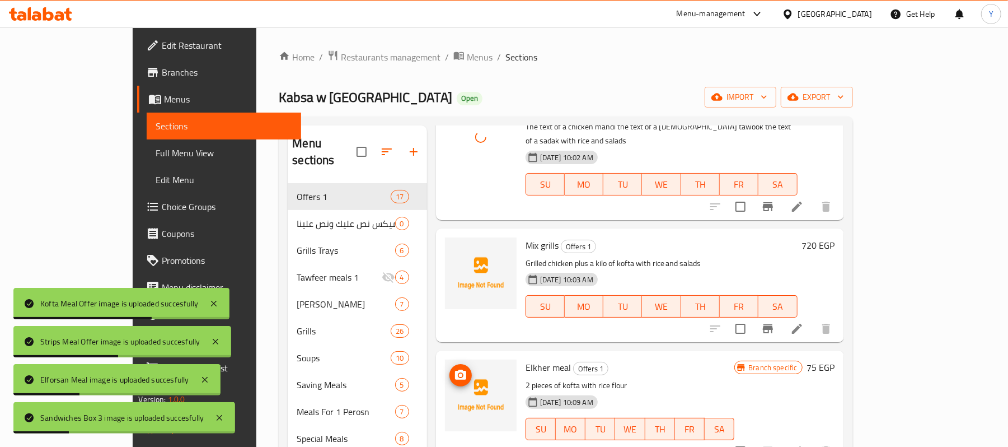
scroll to position [1343, 0]
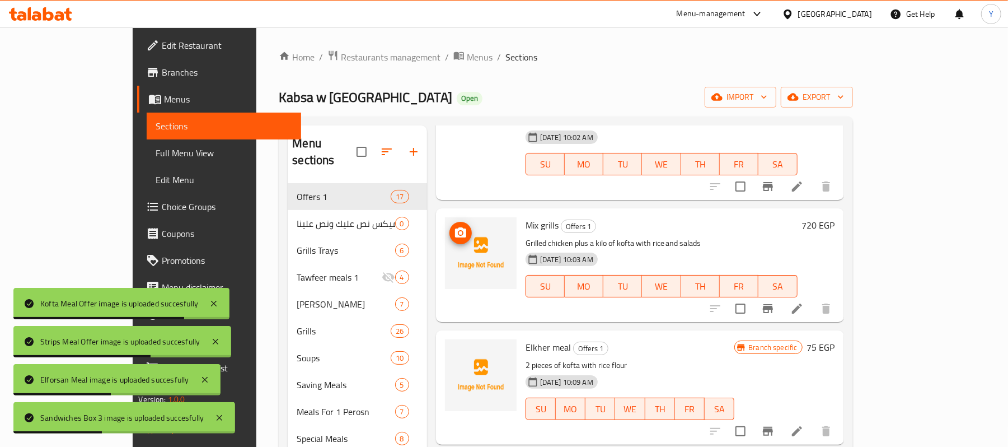
click at [459, 231] on circle "upload picture" at bounding box center [460, 232] width 3 height 3
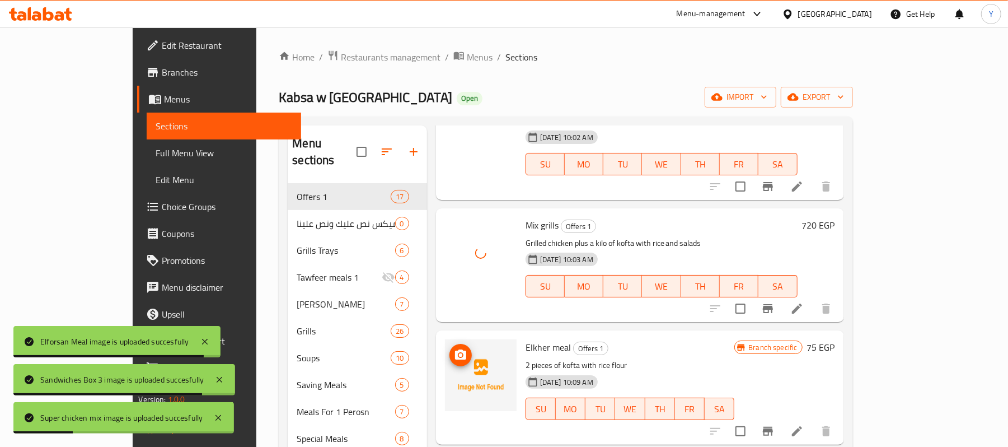
click at [449, 348] on span "upload picture" at bounding box center [460, 354] width 22 height 13
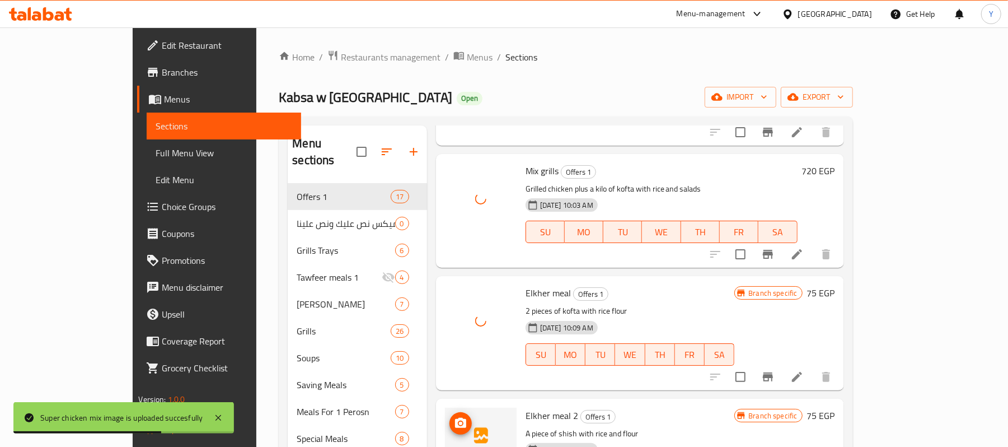
scroll to position [1426, 0]
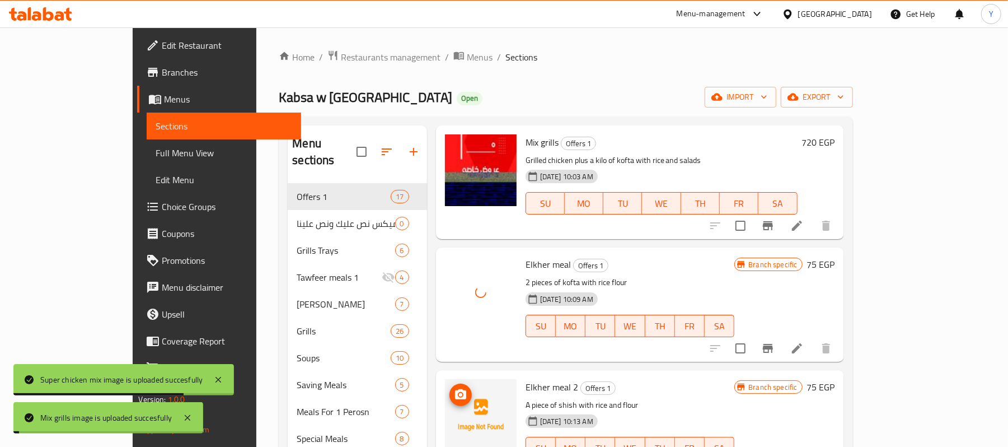
click at [454, 388] on icon "upload picture" at bounding box center [460, 394] width 13 height 13
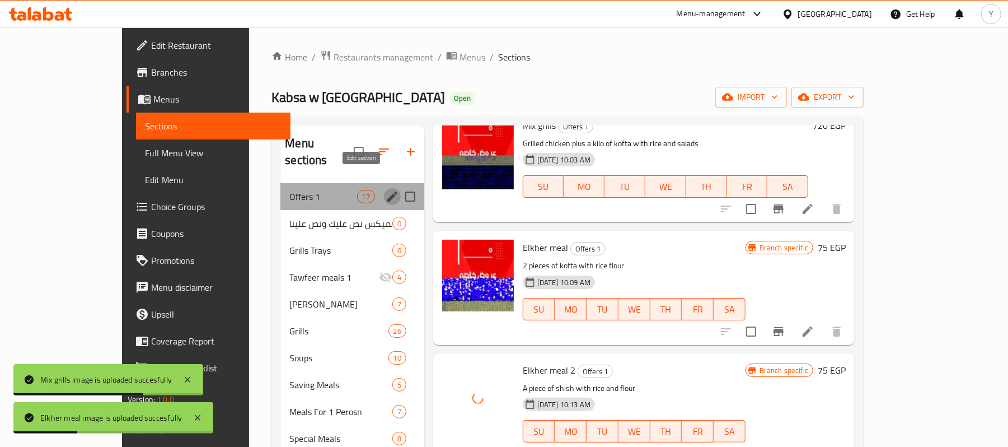
click at [387, 191] on icon "edit" at bounding box center [392, 196] width 10 height 10
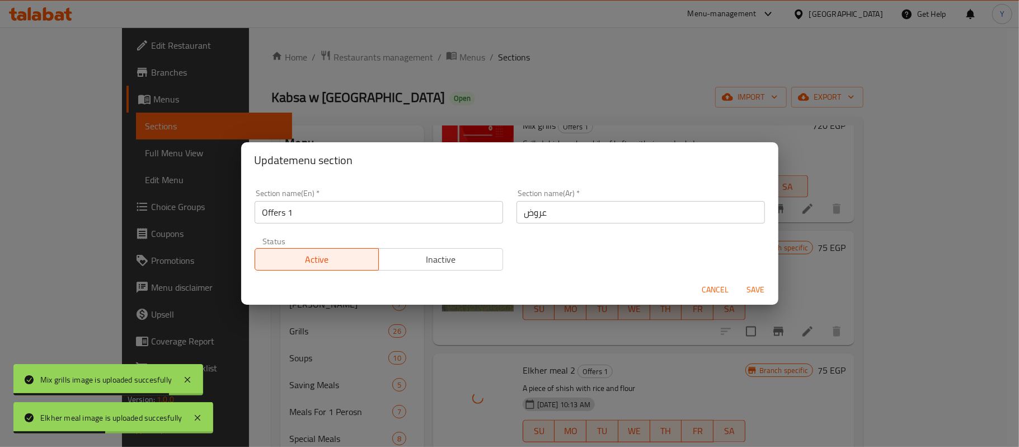
click at [410, 216] on input "Offers 1" at bounding box center [379, 212] width 248 height 22
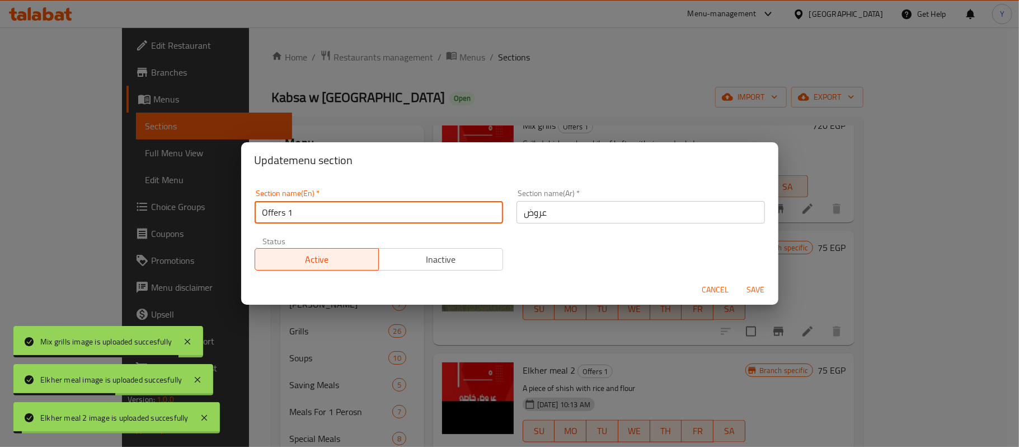
click at [410, 216] on input "Offers 1" at bounding box center [379, 212] width 248 height 22
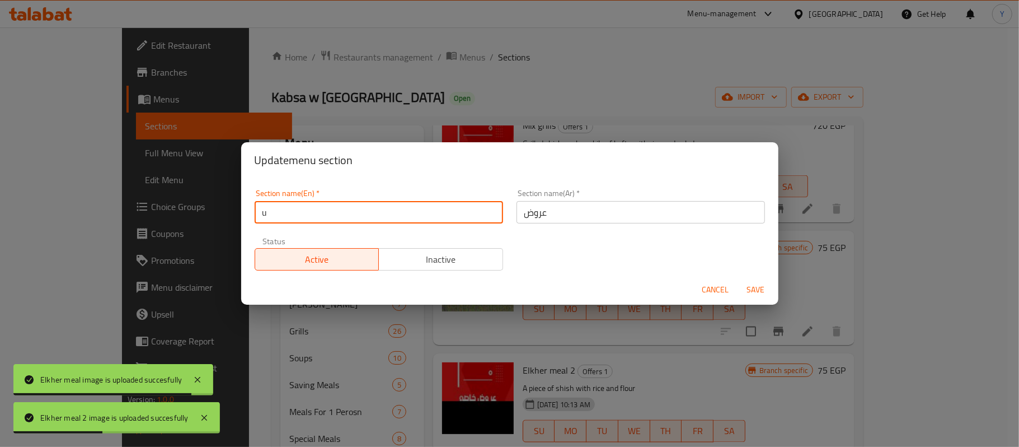
type input "Up to 40 % Off Meals"
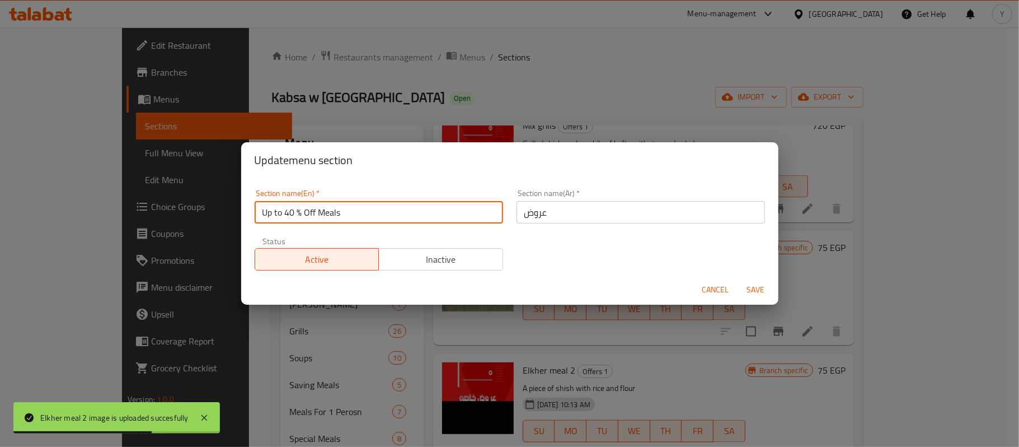
click at [648, 220] on input "عروض" at bounding box center [641, 212] width 248 height 22
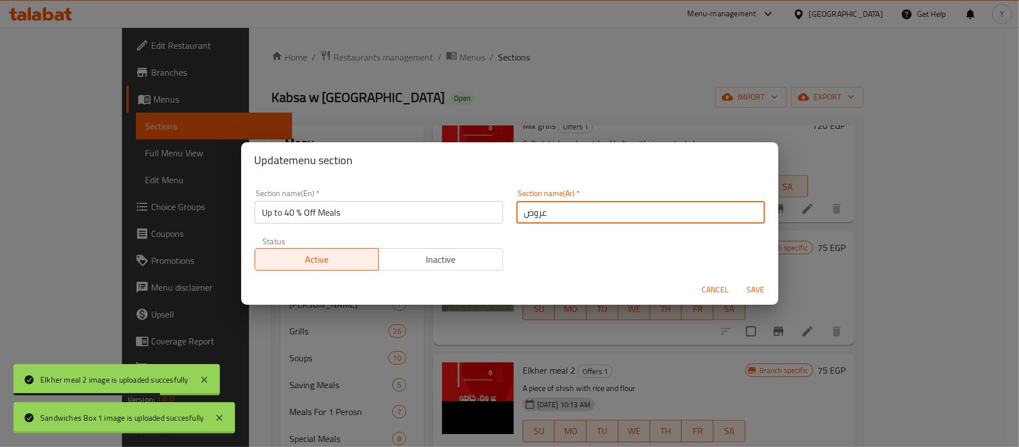
click at [648, 220] on input "عروض" at bounding box center [641, 212] width 248 height 22
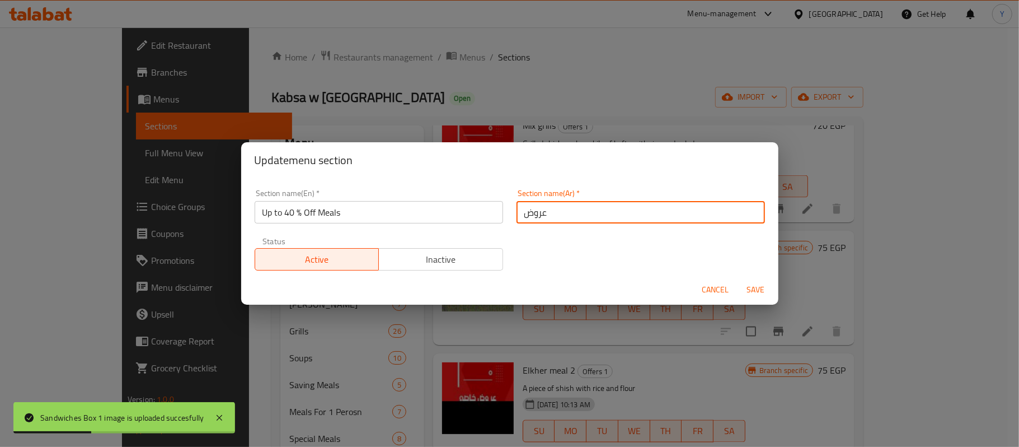
type input ","
type input "<"
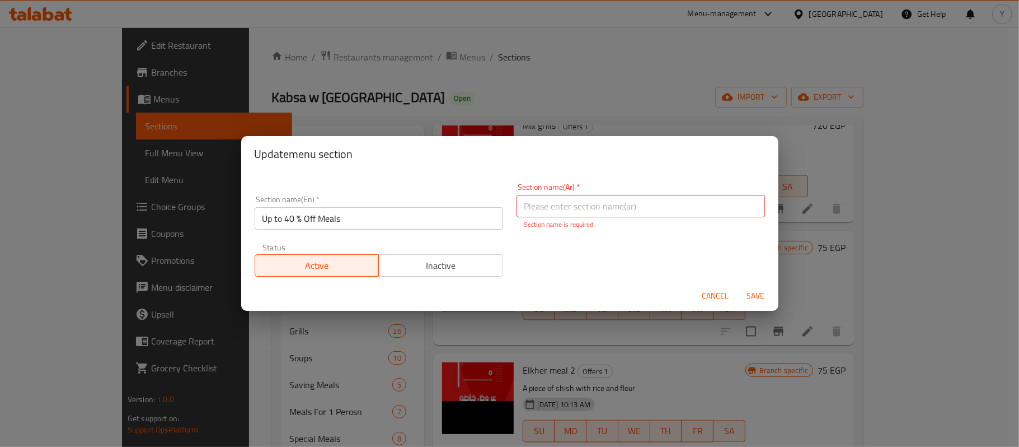
drag, startPoint x: 648, startPoint y: 220, endPoint x: 639, endPoint y: 214, distance: 11.2
click at [641, 215] on div "Section name(Ar)   * Section name(Ar) * Section name is required" at bounding box center [641, 206] width 248 height 46
click at [639, 214] on input "text" at bounding box center [641, 206] width 248 height 22
type input ","
type input "وجبات تصل الي خصم 40 %"
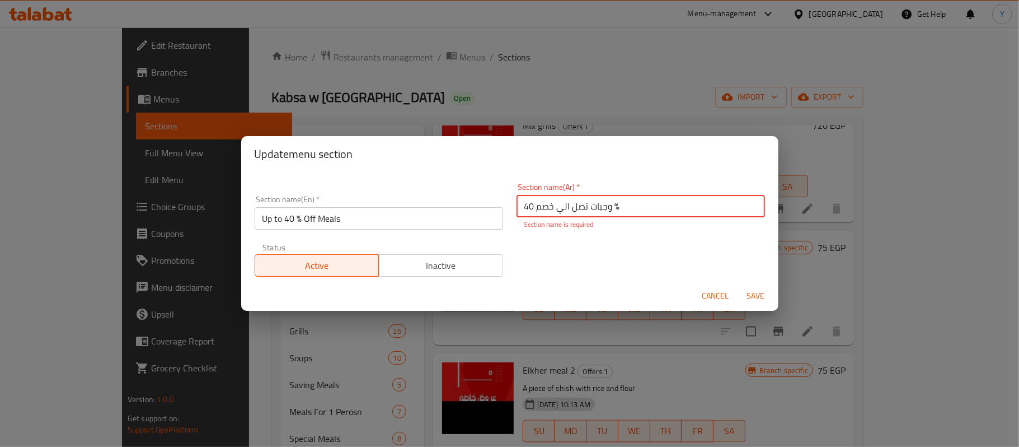
click at [748, 303] on div "Cancel Save" at bounding box center [509, 296] width 537 height 30
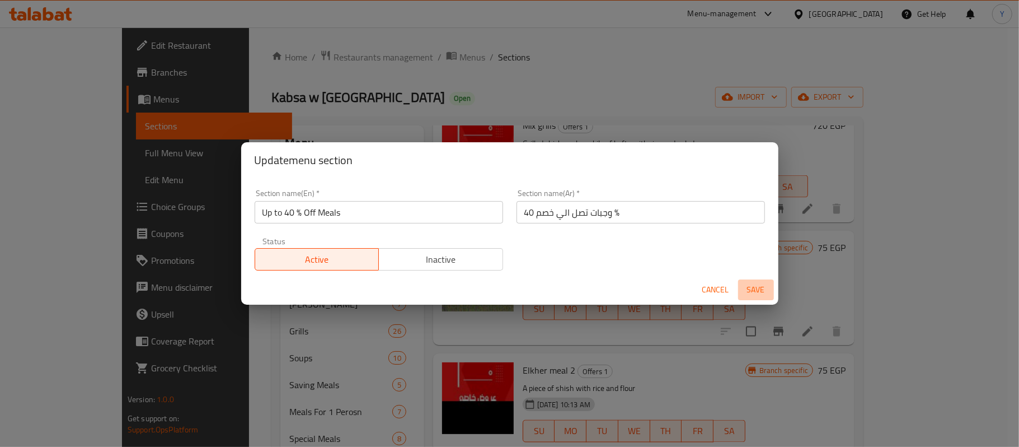
click at [746, 283] on span "Save" at bounding box center [756, 290] width 27 height 14
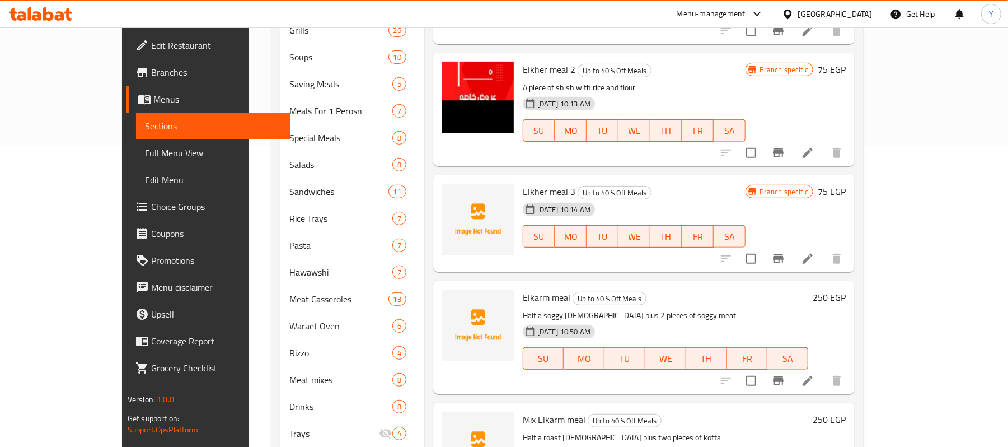
scroll to position [374, 0]
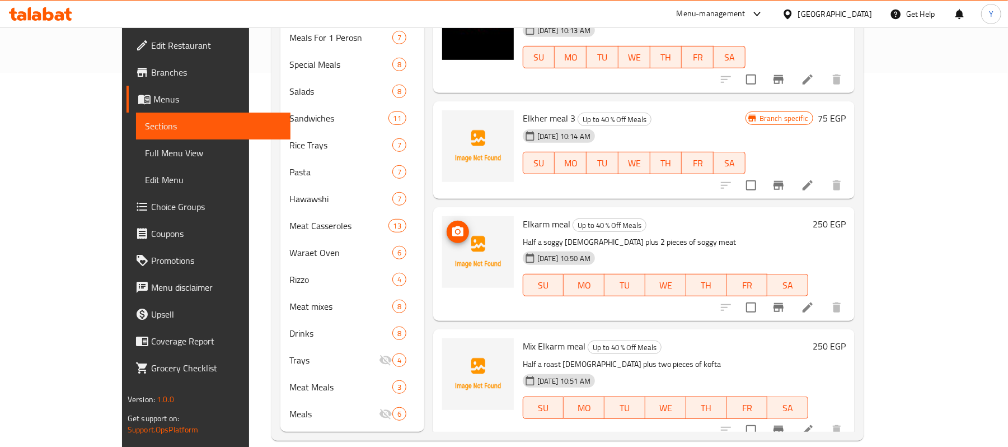
click at [451, 225] on icon "upload picture" at bounding box center [457, 231] width 13 height 13
click at [447, 347] on span "upload picture" at bounding box center [458, 353] width 22 height 13
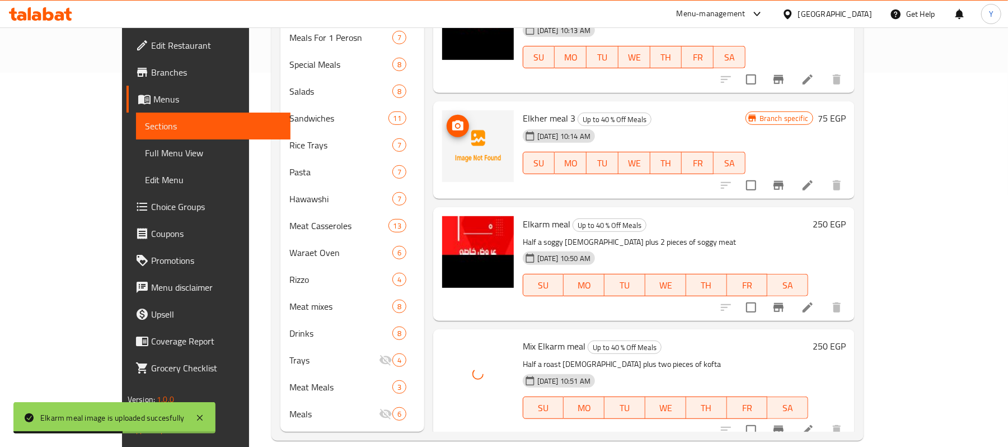
click at [452, 120] on icon "upload picture" at bounding box center [457, 125] width 11 height 10
